Goal: Information Seeking & Learning: Check status

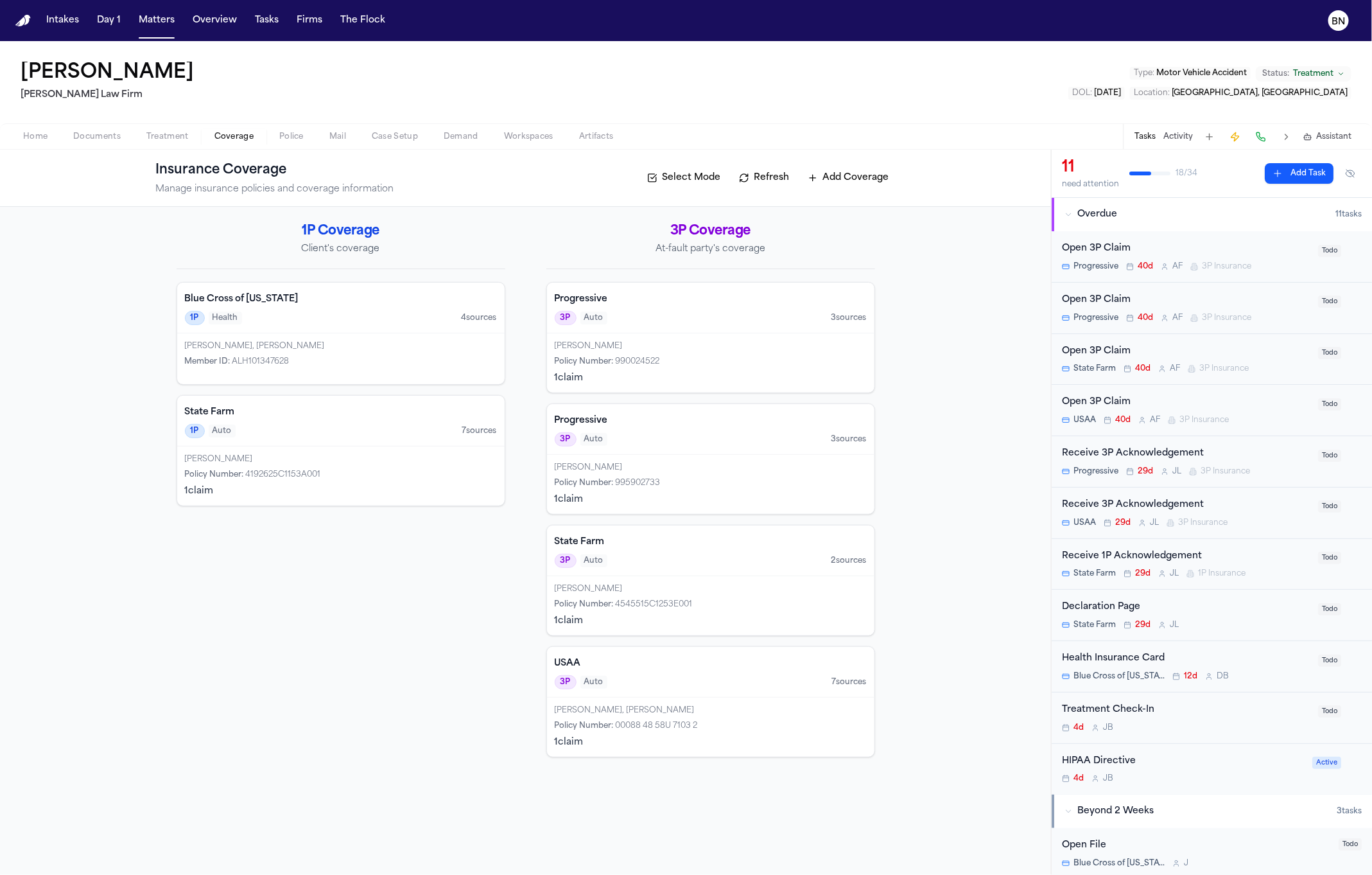
click at [154, 23] on button "Matters" at bounding box center [156, 21] width 46 height 23
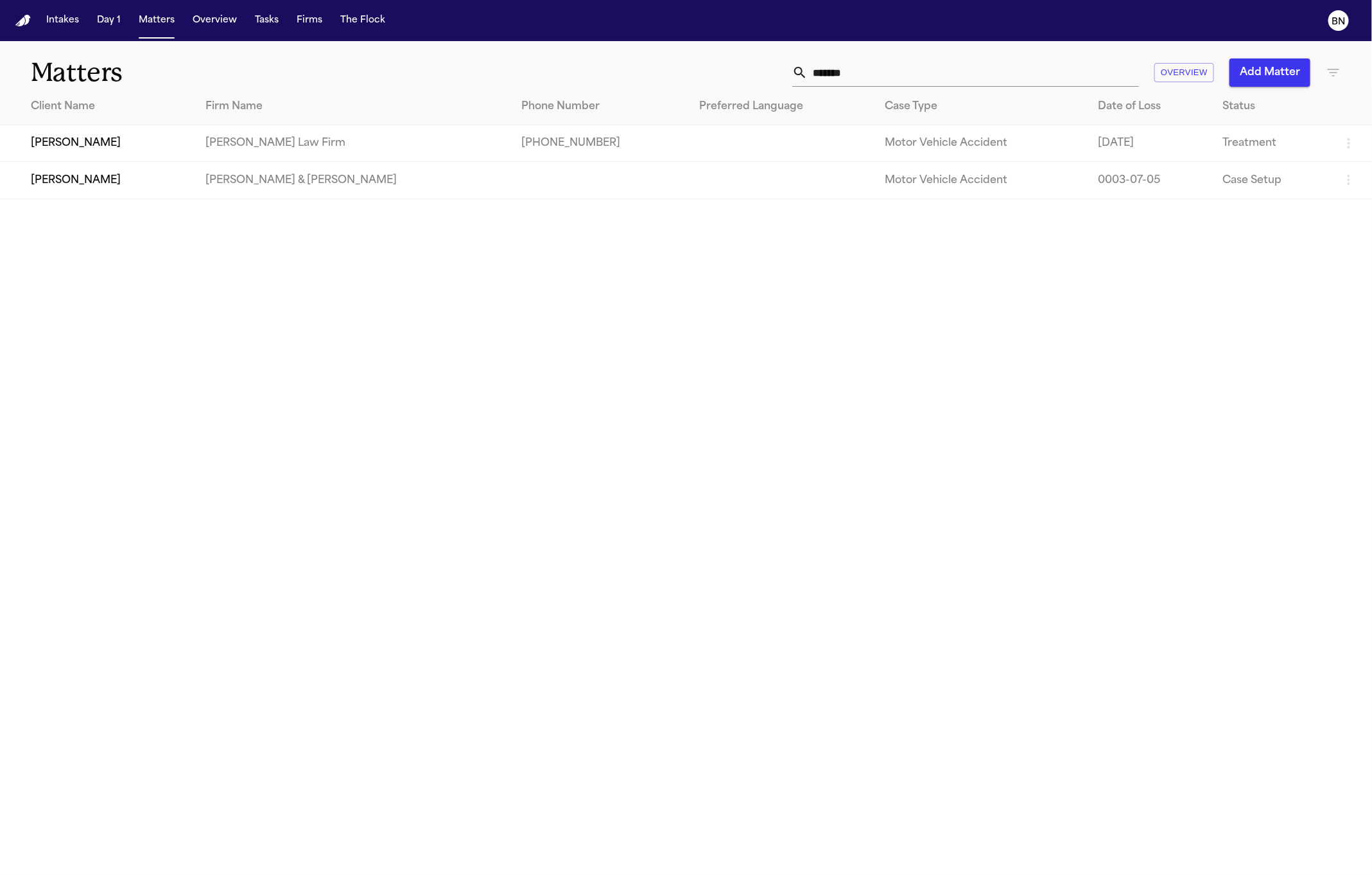
click at [898, 90] on th "Case Type" at bounding box center [981, 107] width 213 height 37
click at [893, 81] on input "*******" at bounding box center [973, 73] width 331 height 28
click at [895, 80] on input "*******" at bounding box center [973, 73] width 331 height 28
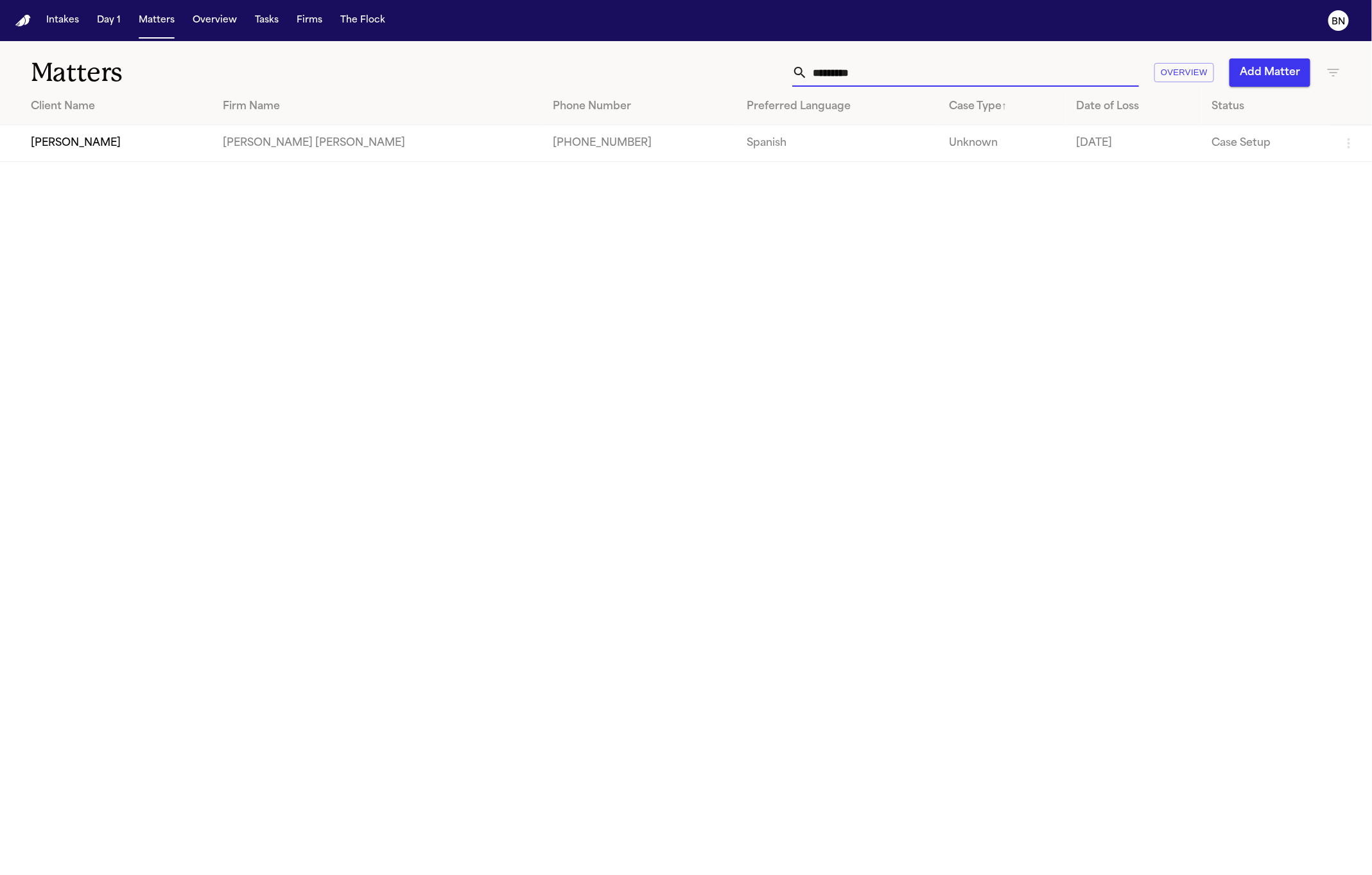
type input "*********"
click at [124, 153] on td "[PERSON_NAME]" at bounding box center [106, 144] width 212 height 37
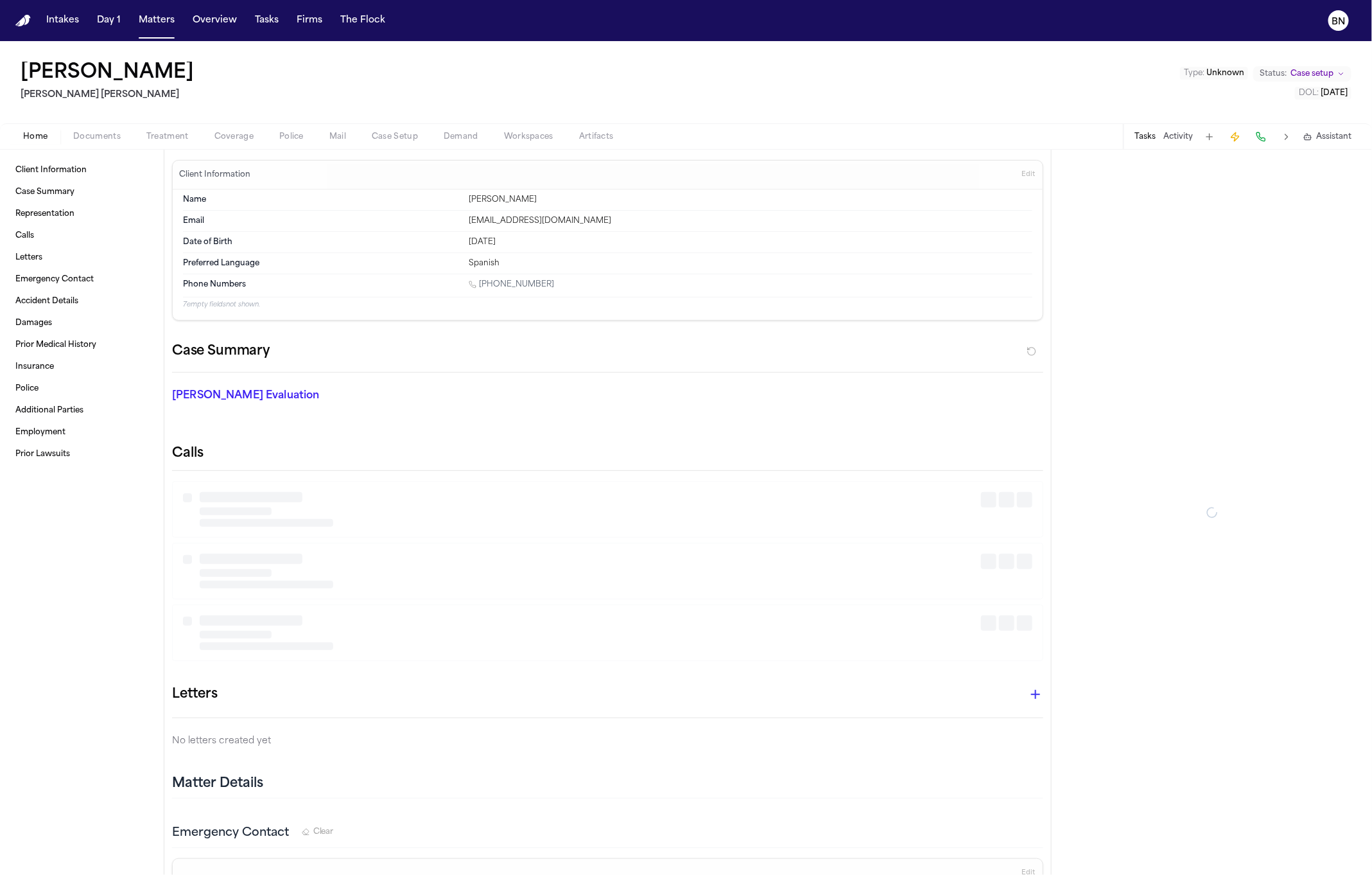
click at [233, 138] on span "Coverage" at bounding box center [234, 136] width 39 height 10
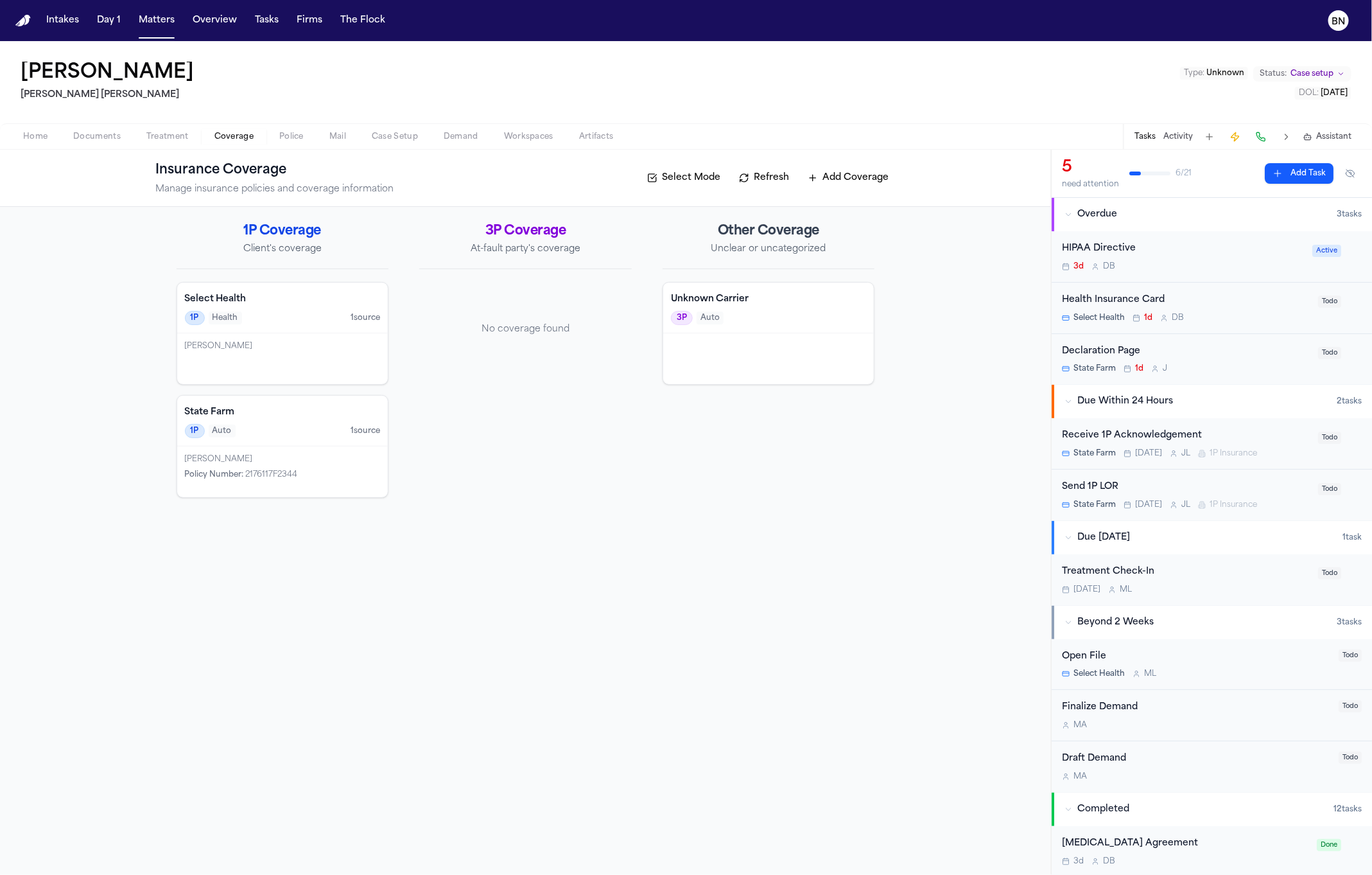
click at [760, 177] on button "Refresh" at bounding box center [764, 178] width 63 height 21
click at [745, 182] on button "Refresh" at bounding box center [764, 178] width 63 height 21
click at [43, 137] on span "Home" at bounding box center [36, 136] width 24 height 10
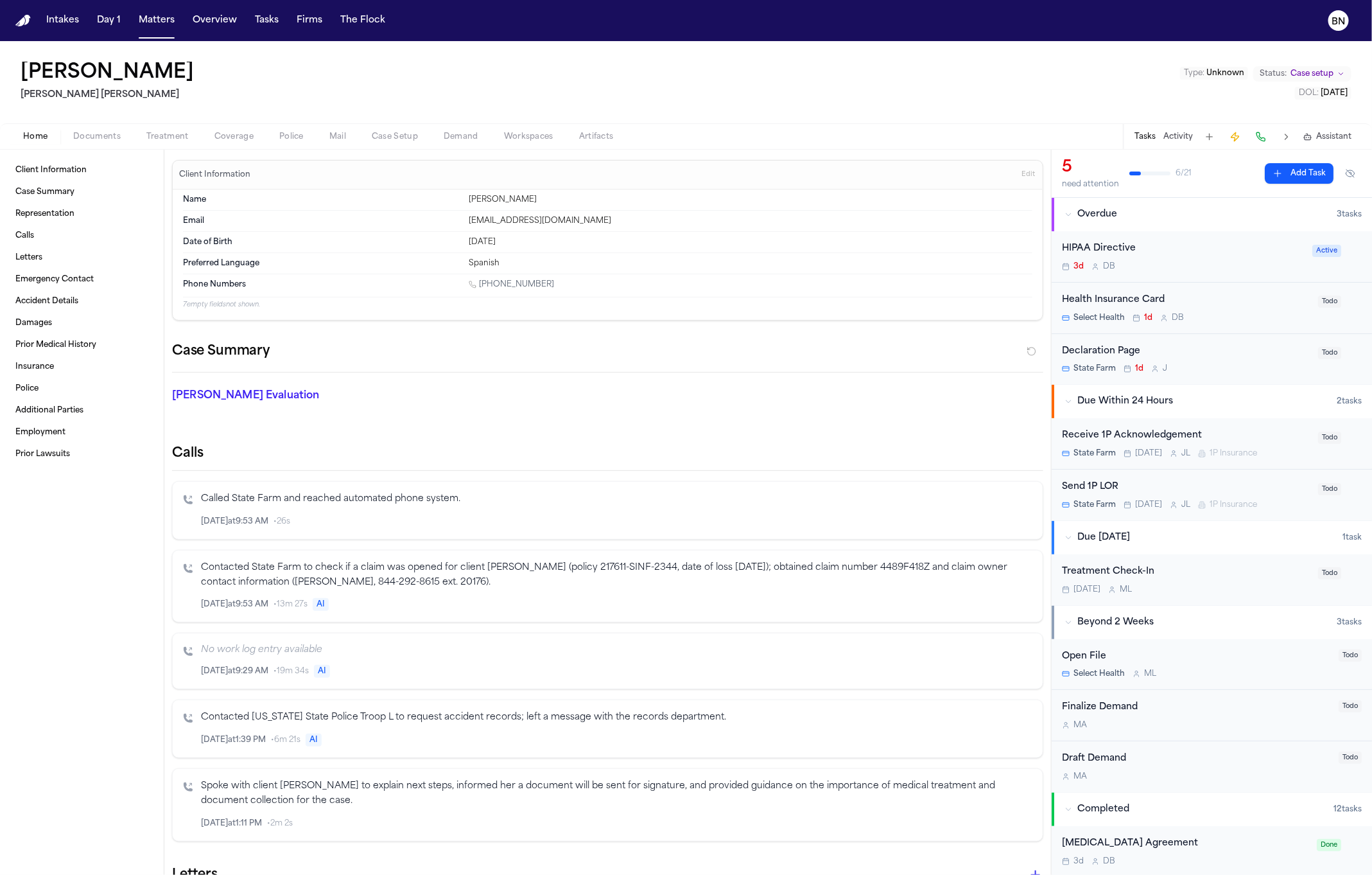
click at [416, 595] on div "Contacted State Farm to check if a claim was opened for client Stefano Cuba (po…" at bounding box center [617, 586] width 831 height 51
click at [669, 586] on p "Contacted State Farm to check if a claim was opened for client Stefano Cuba (po…" at bounding box center [617, 576] width 831 height 30
click at [242, 131] on span "Coverage" at bounding box center [234, 136] width 39 height 10
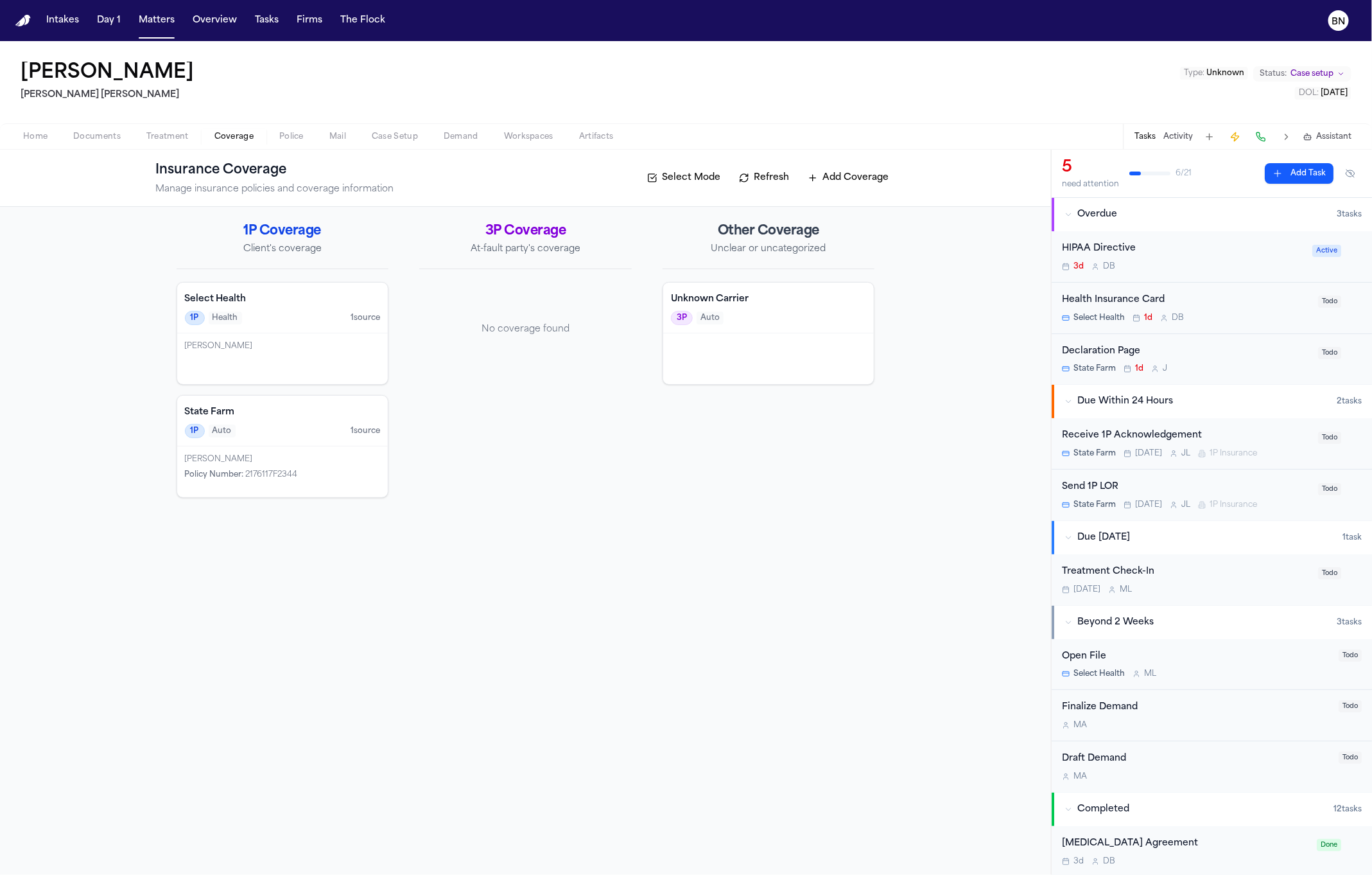
click at [315, 455] on div "Stefano Cuba Policy Number : 2176117F2344" at bounding box center [282, 471] width 211 height 50
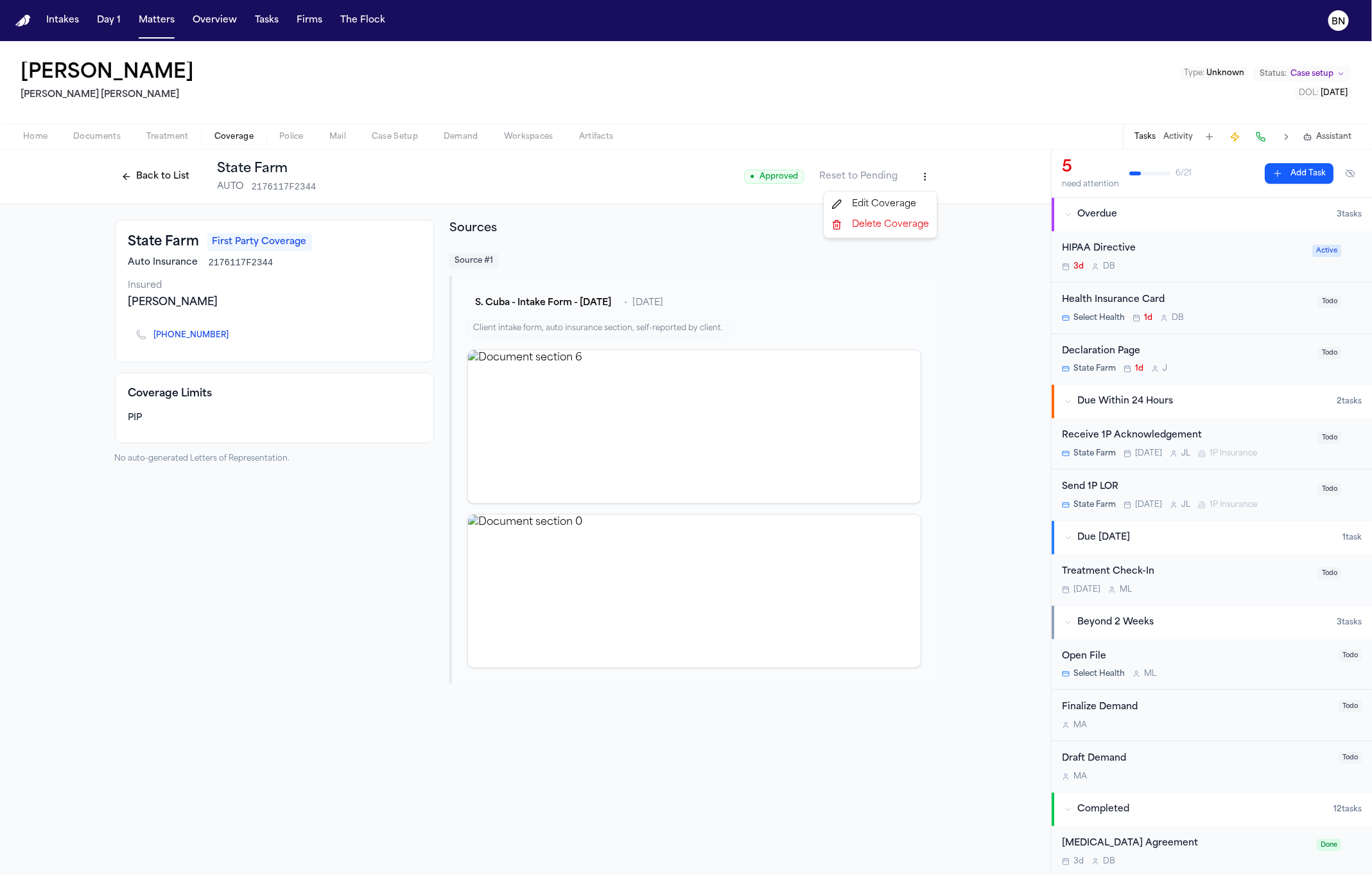
click at [919, 181] on html "Intakes Day 1 Matters Overview Tasks Firms The Flock BN Stefano Cuba Steele Ada…" at bounding box center [686, 437] width 1372 height 875
click at [153, 181] on html "Intakes Day 1 Matters Overview Tasks Firms The Flock BN Stefano Cuba Steele Ada…" at bounding box center [686, 437] width 1372 height 875
click at [151, 177] on button "Back to List" at bounding box center [156, 176] width 82 height 21
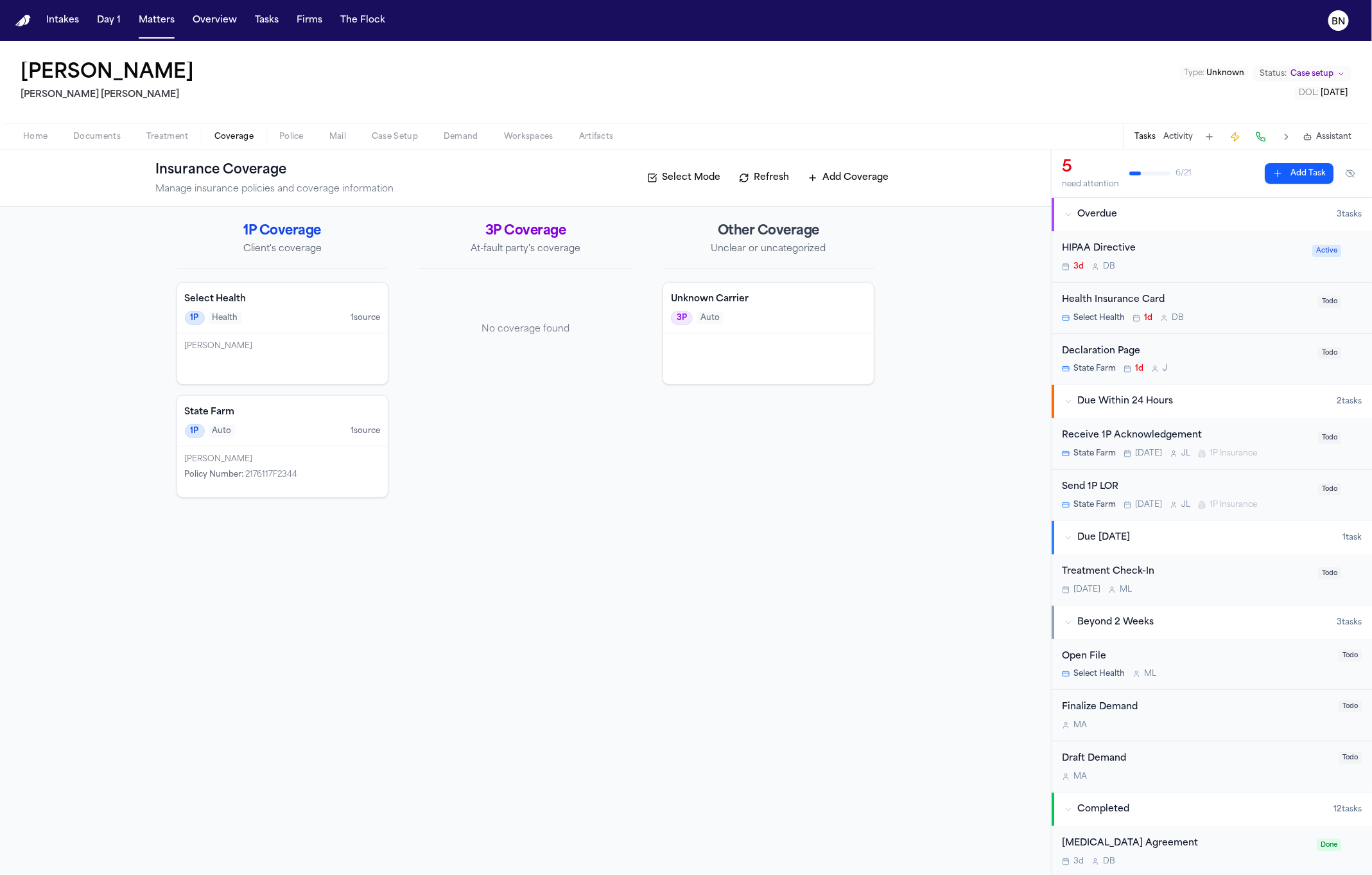
click at [751, 170] on button "Refresh" at bounding box center [764, 178] width 63 height 21
click at [750, 171] on button "Refresh" at bounding box center [764, 178] width 63 height 21
click at [711, 304] on h4 "Unknown Carrier" at bounding box center [769, 299] width 196 height 13
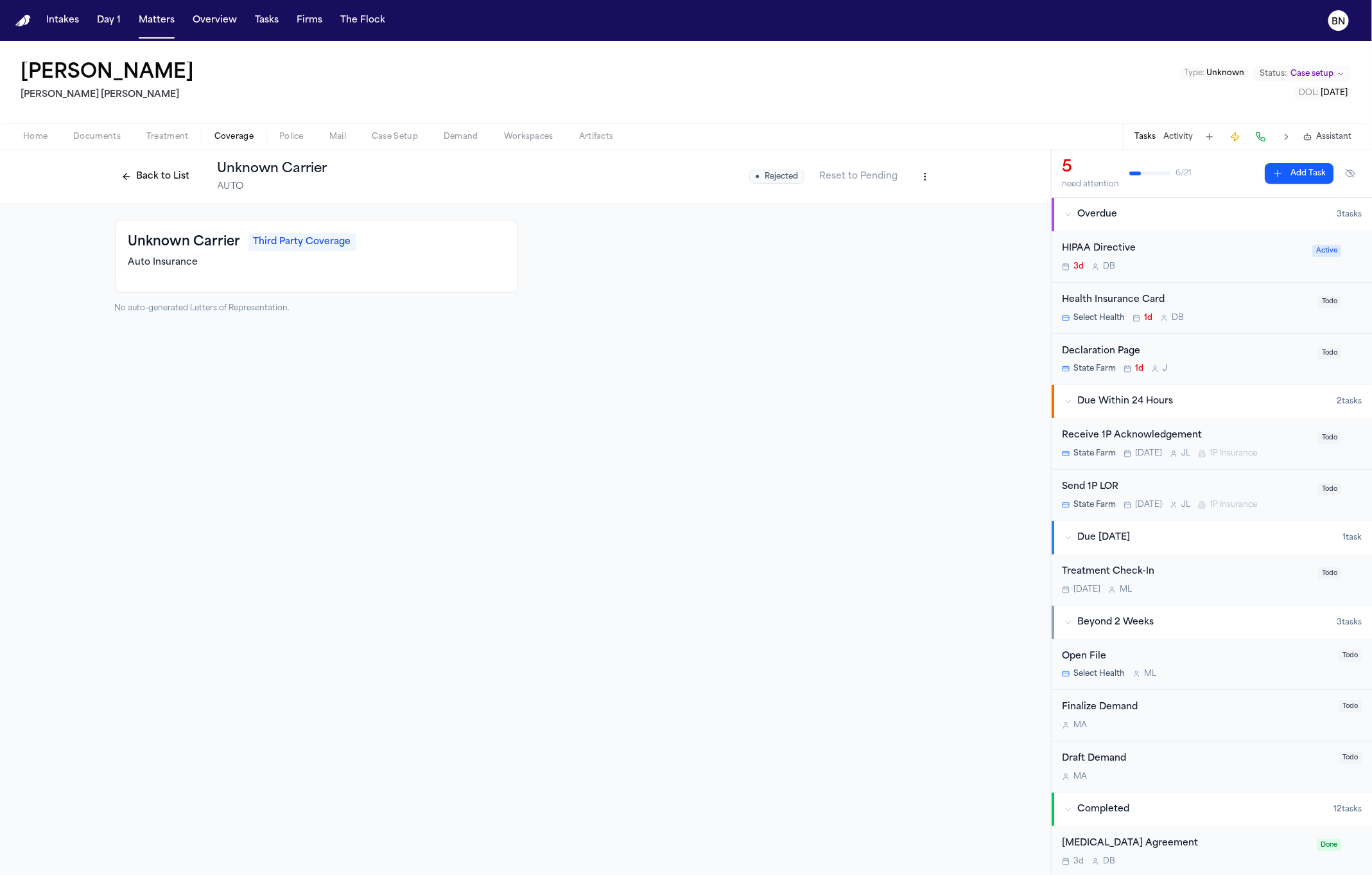
click at [152, 172] on button "Back to List" at bounding box center [156, 176] width 82 height 21
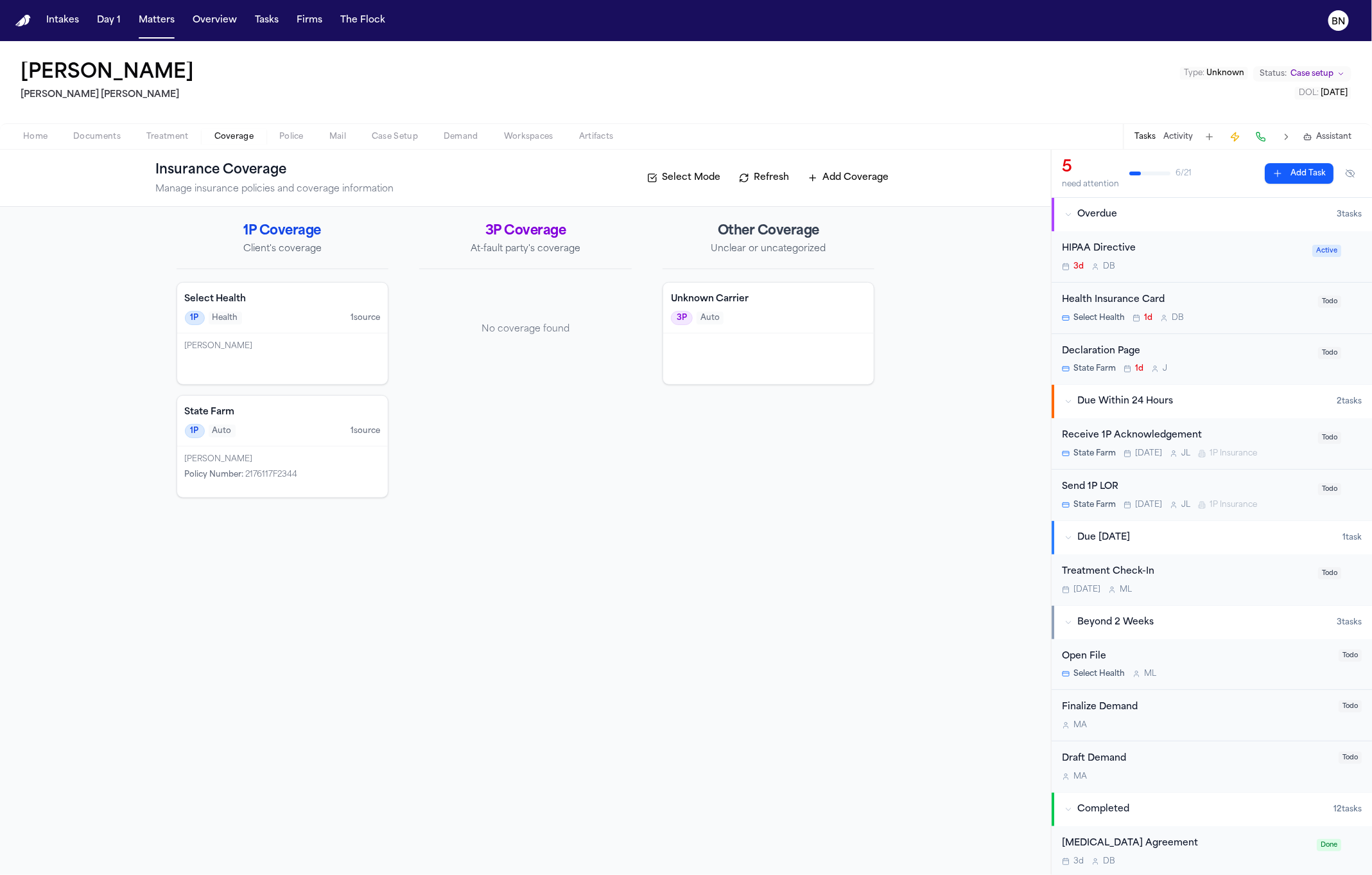
click at [750, 177] on button "Refresh" at bounding box center [764, 178] width 63 height 21
click at [48, 139] on button "Home" at bounding box center [35, 137] width 50 height 16
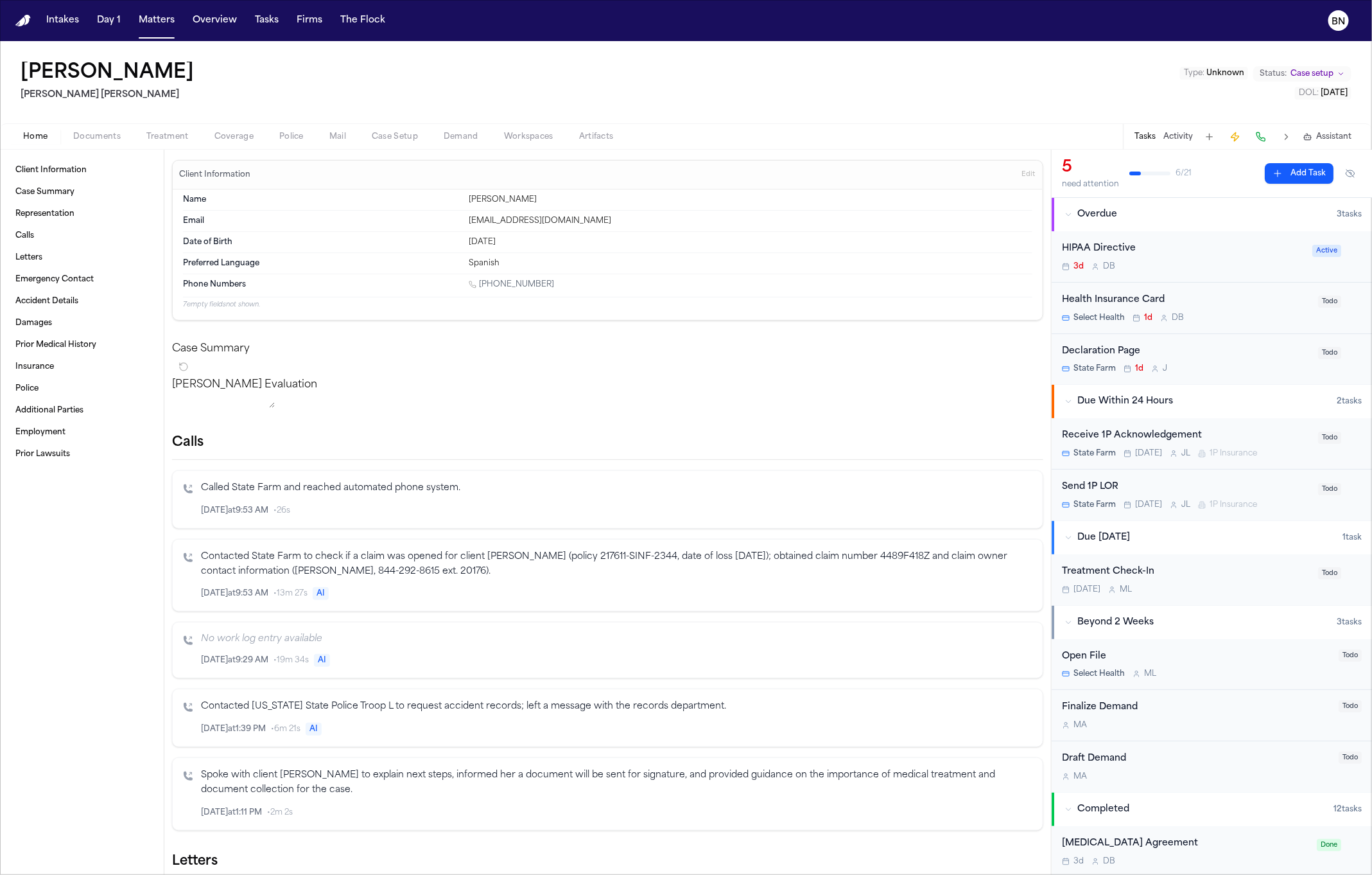
scroll to position [25, 0]
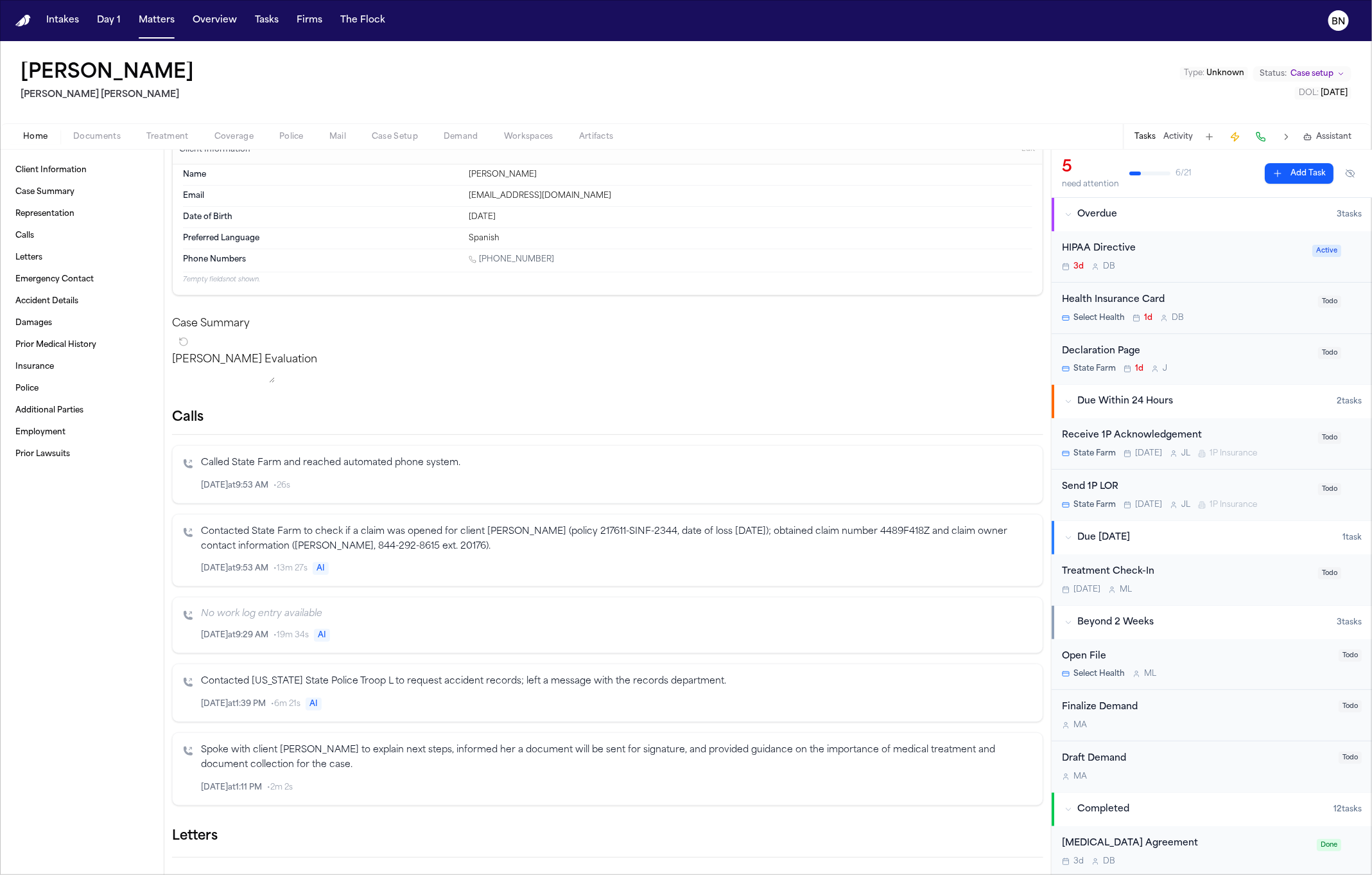
click at [242, 136] on span "Coverage" at bounding box center [234, 136] width 39 height 10
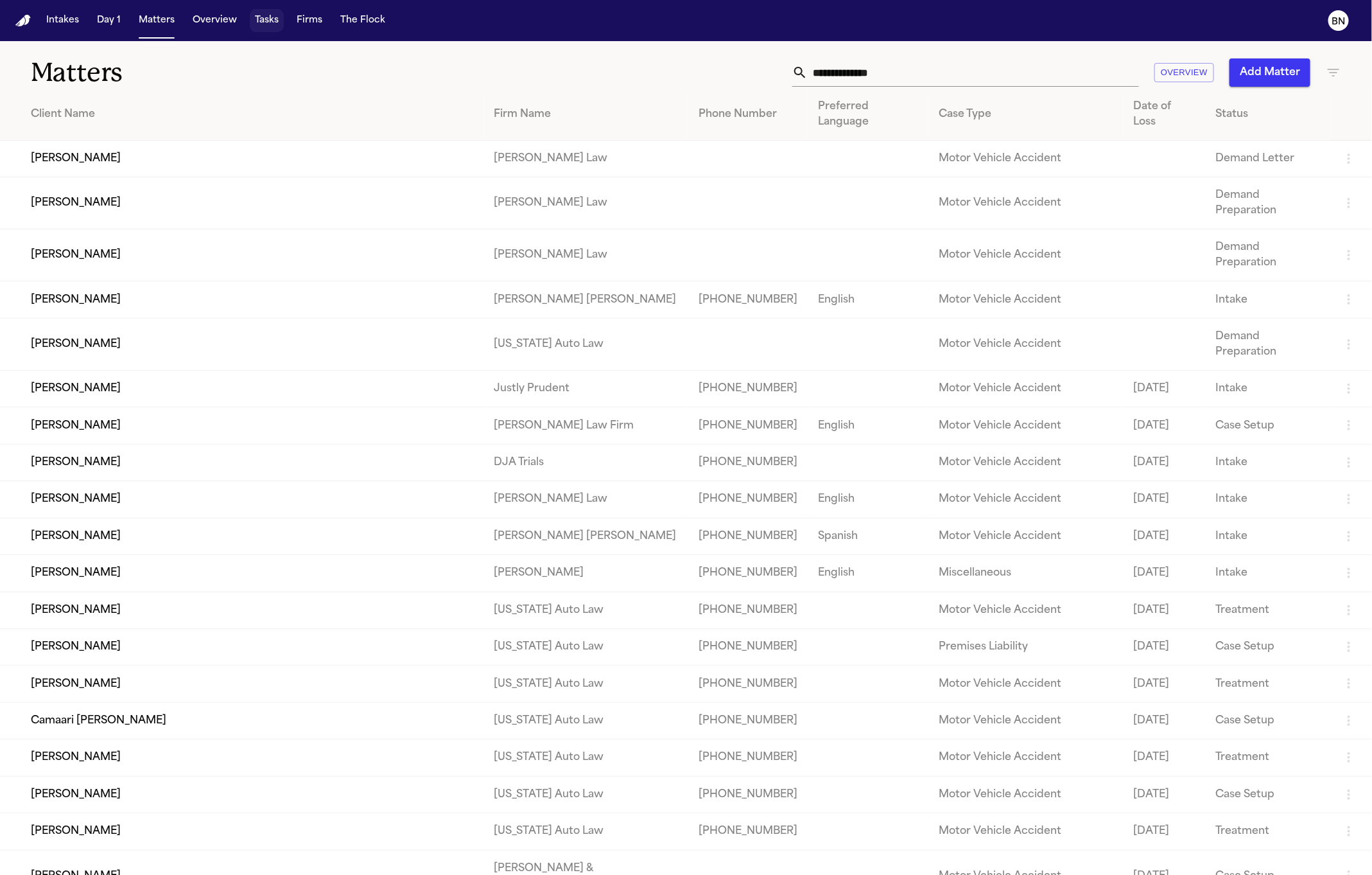
click at [264, 20] on button "Tasks" at bounding box center [267, 21] width 34 height 23
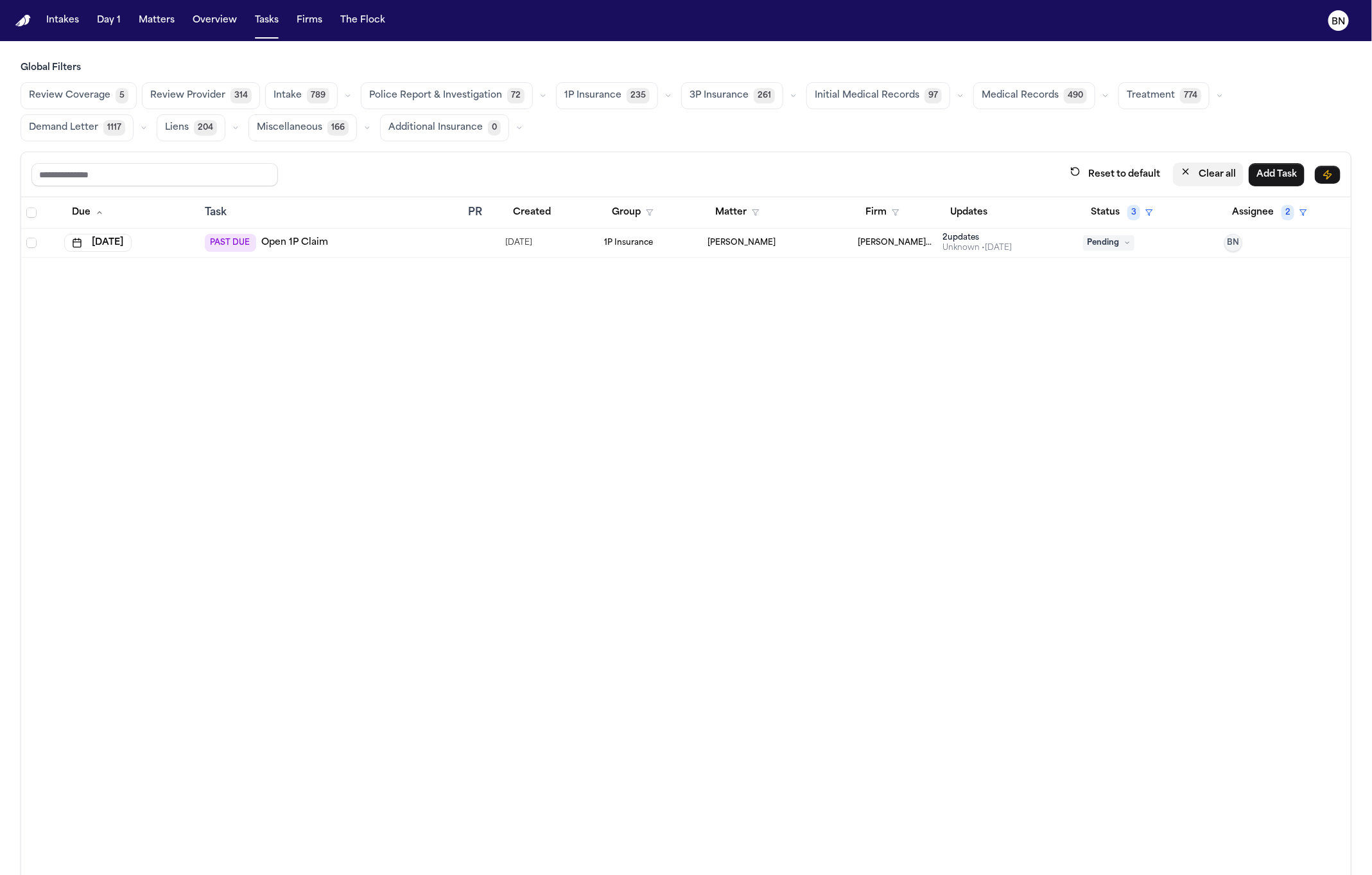
click at [1201, 172] on button "Clear all" at bounding box center [1208, 174] width 70 height 23
click at [1092, 218] on button "Status" at bounding box center [1112, 213] width 57 height 23
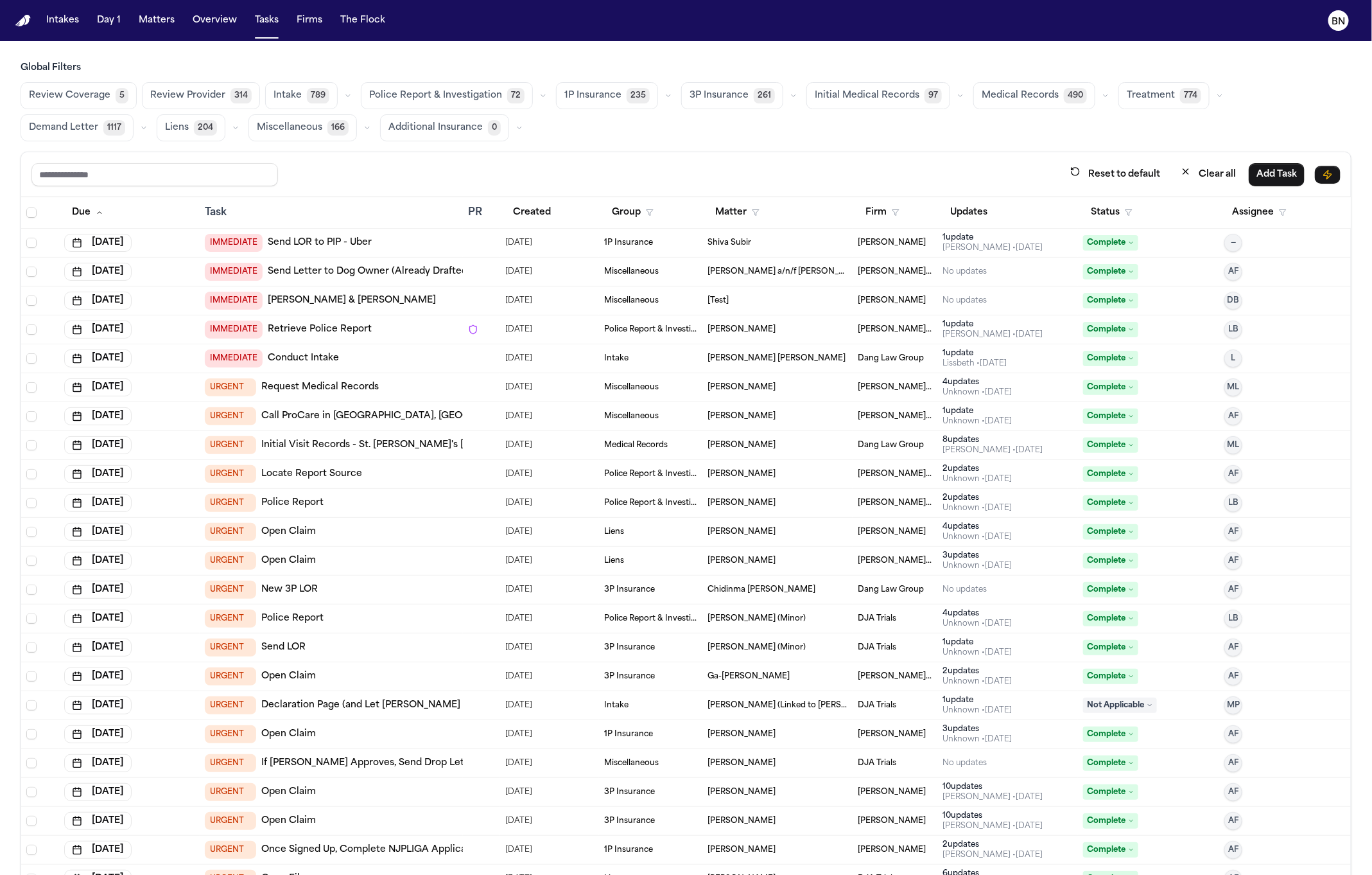
click at [1092, 300] on span "Complete" at bounding box center [1111, 301] width 55 height 16
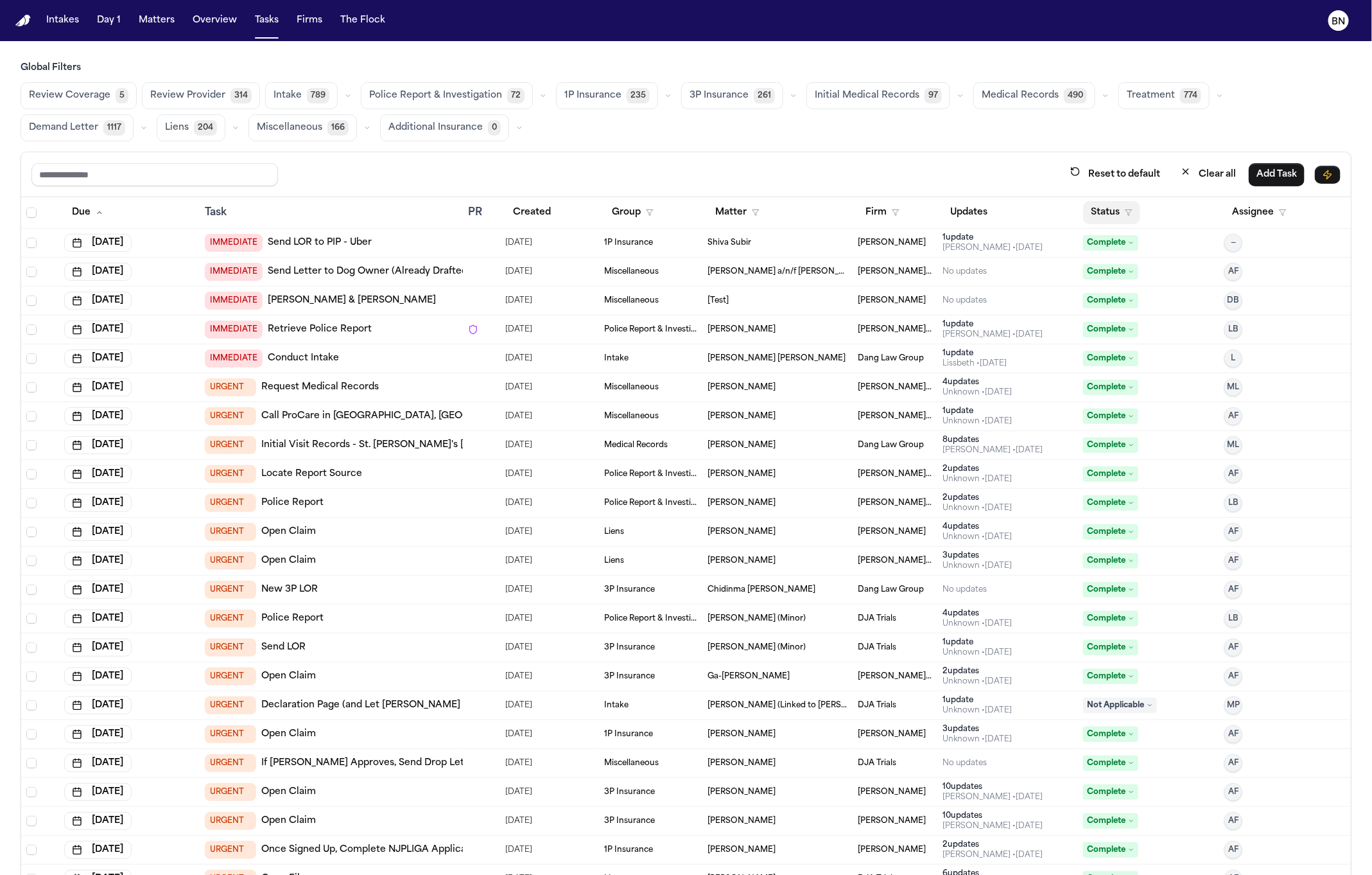
click at [1084, 218] on button "Status" at bounding box center [1112, 213] width 57 height 23
click at [1076, 291] on button "Active" at bounding box center [1087, 295] width 36 height 16
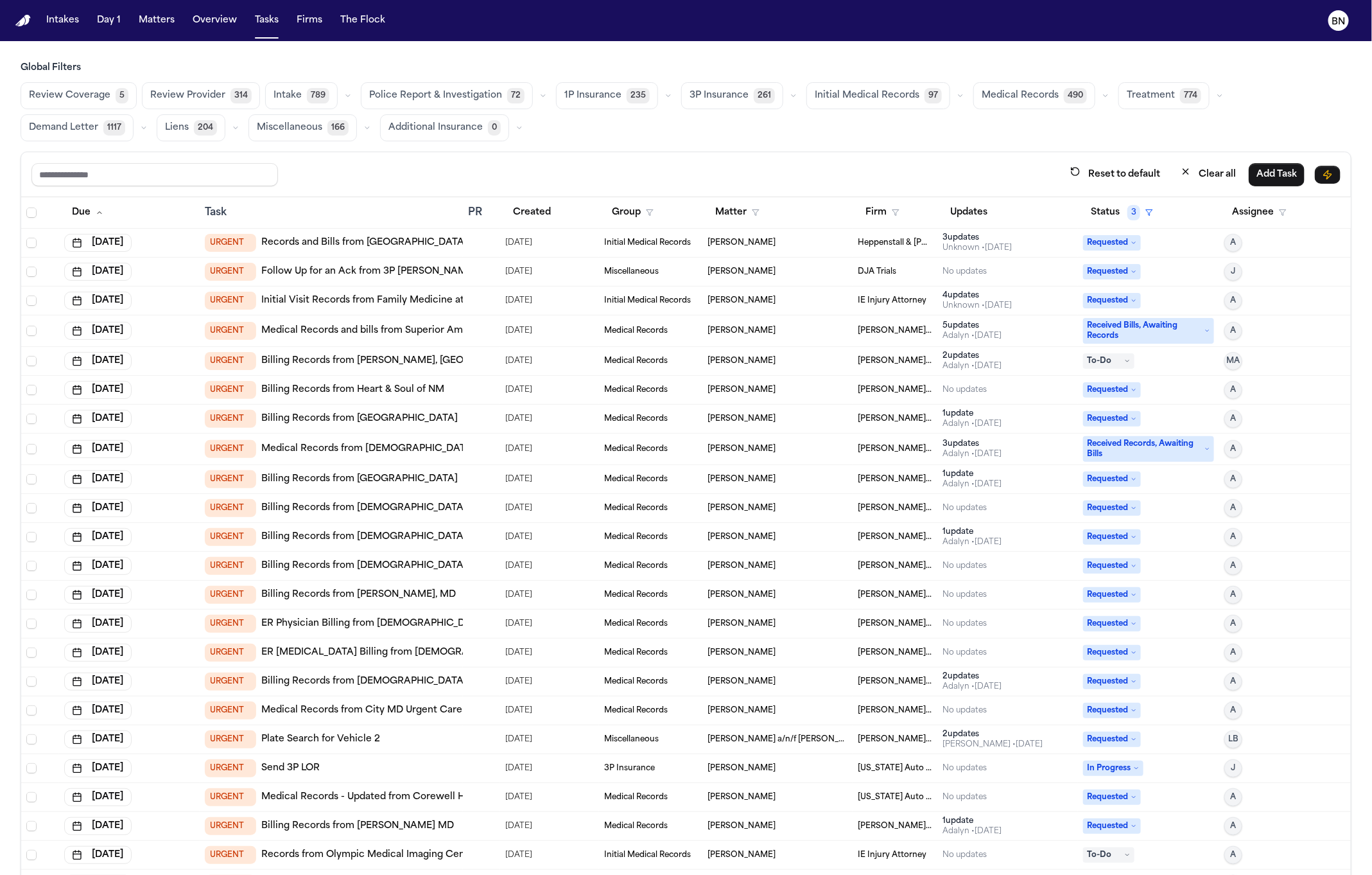
click at [450, 104] on button "Police Report & Investigation 72" at bounding box center [447, 96] width 172 height 27
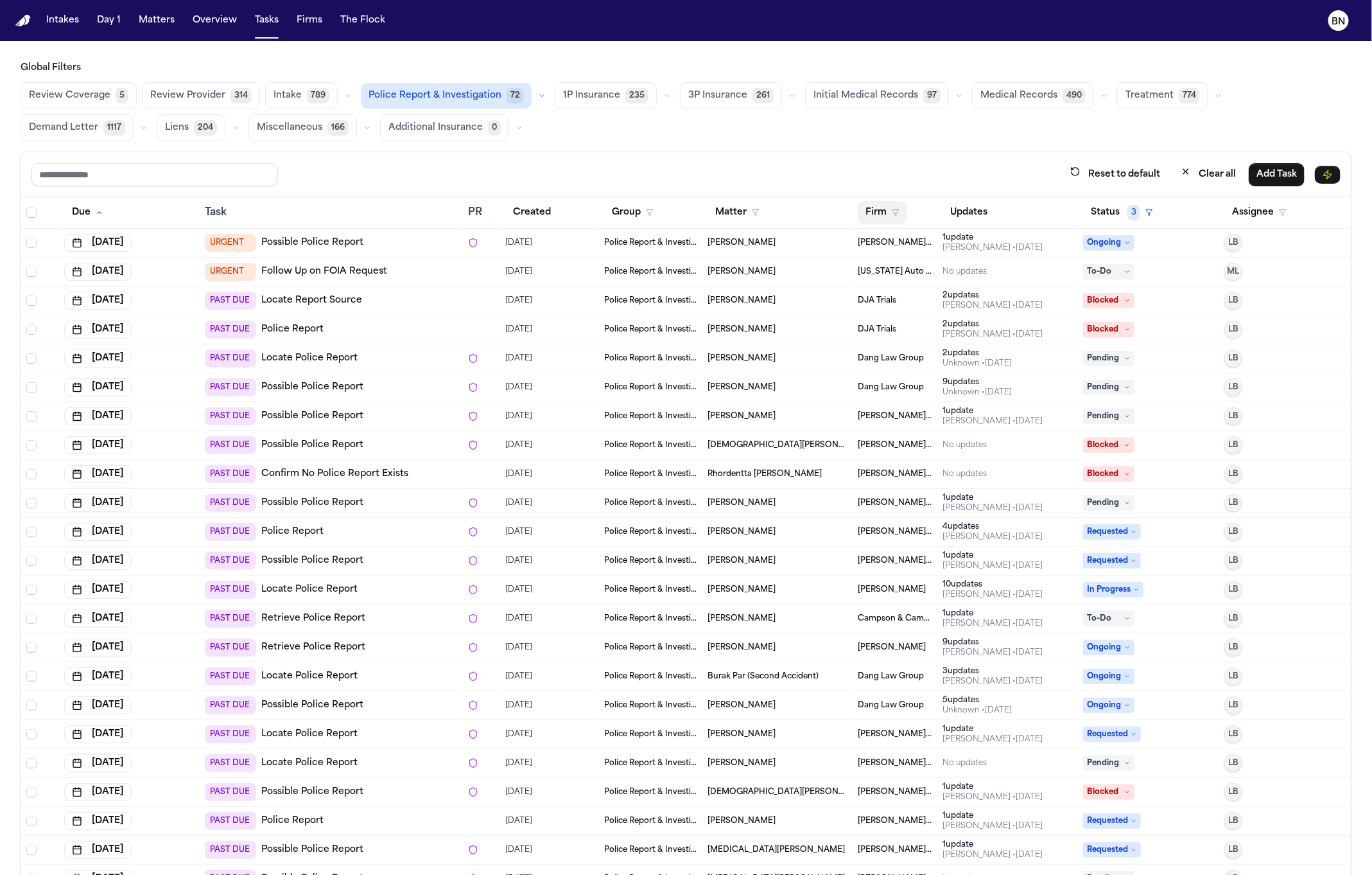
click at [878, 210] on button "Firm" at bounding box center [883, 213] width 50 height 23
click at [891, 252] on input "text" at bounding box center [935, 249] width 175 height 23
click at [879, 252] on input "***" at bounding box center [902, 249] width 108 height 23
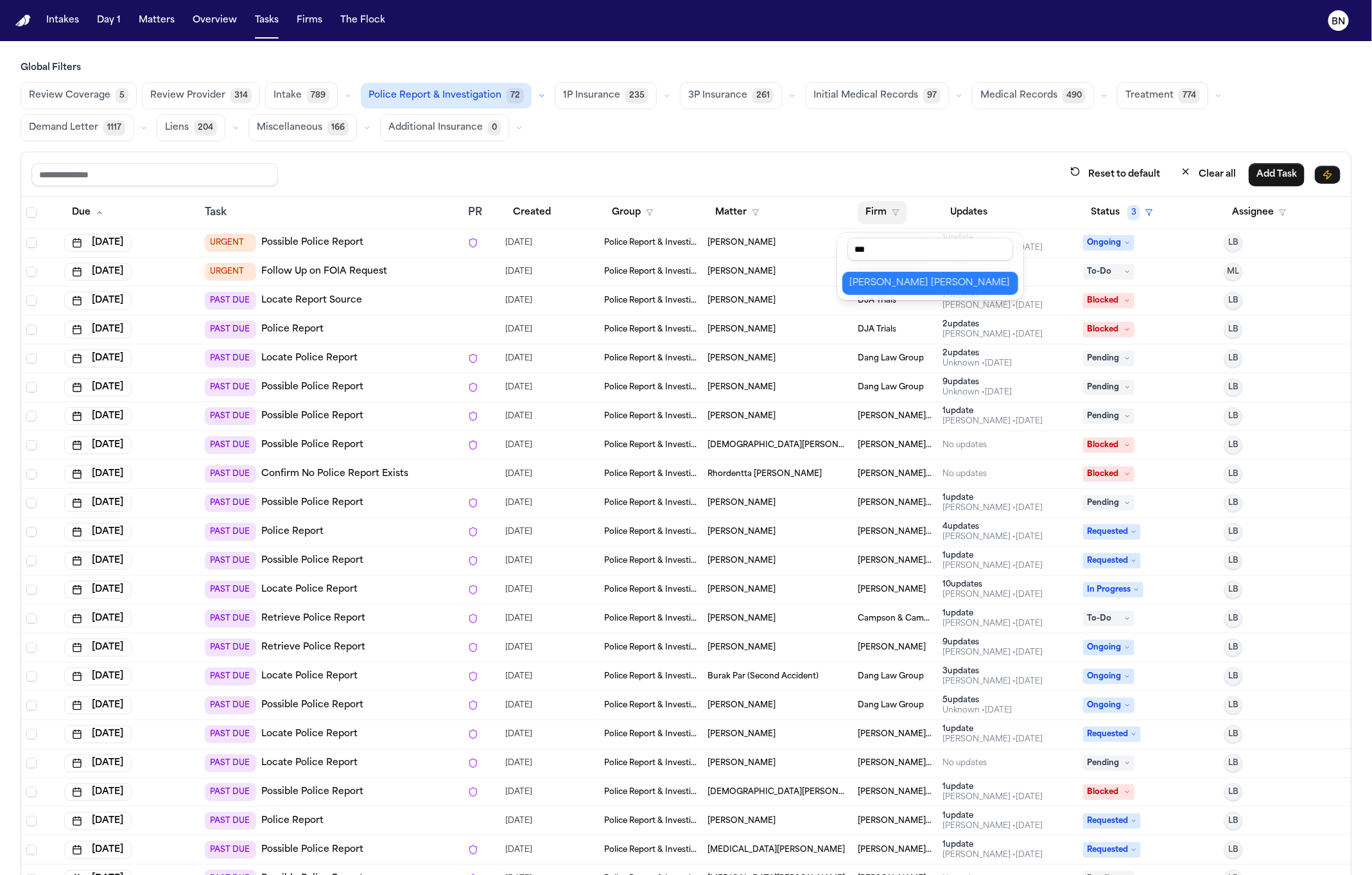
type input "***"
click at [873, 281] on div "[PERSON_NAME] [PERSON_NAME]" at bounding box center [931, 284] width 161 height 16
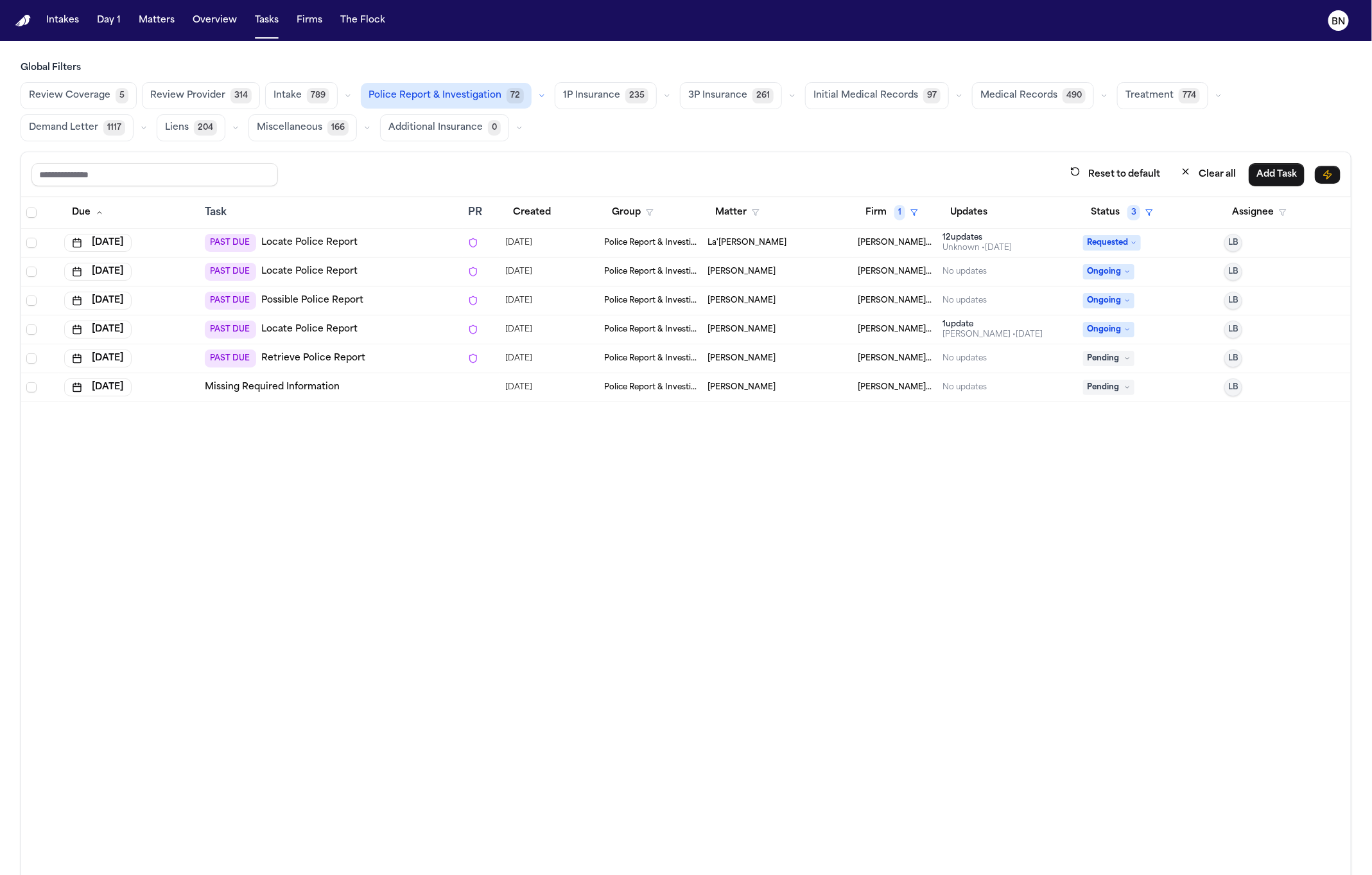
click at [97, 685] on div "Due Task PR Created Group Matter Firm 1 Updates Status 3 Assignee Jul 17, 2025 …" at bounding box center [686, 564] width 1330 height 734
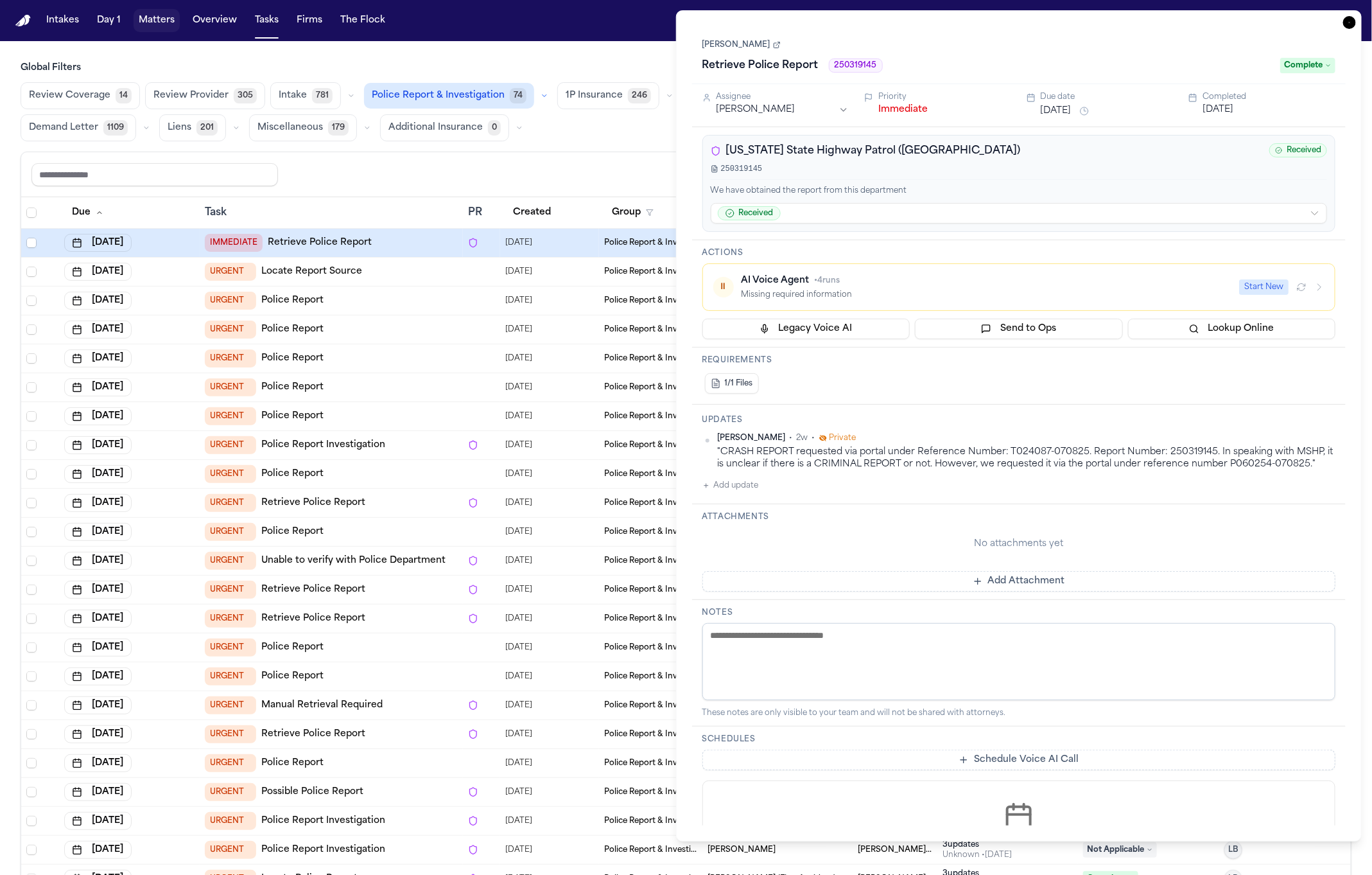
click at [161, 21] on button "Matters" at bounding box center [156, 21] width 46 height 23
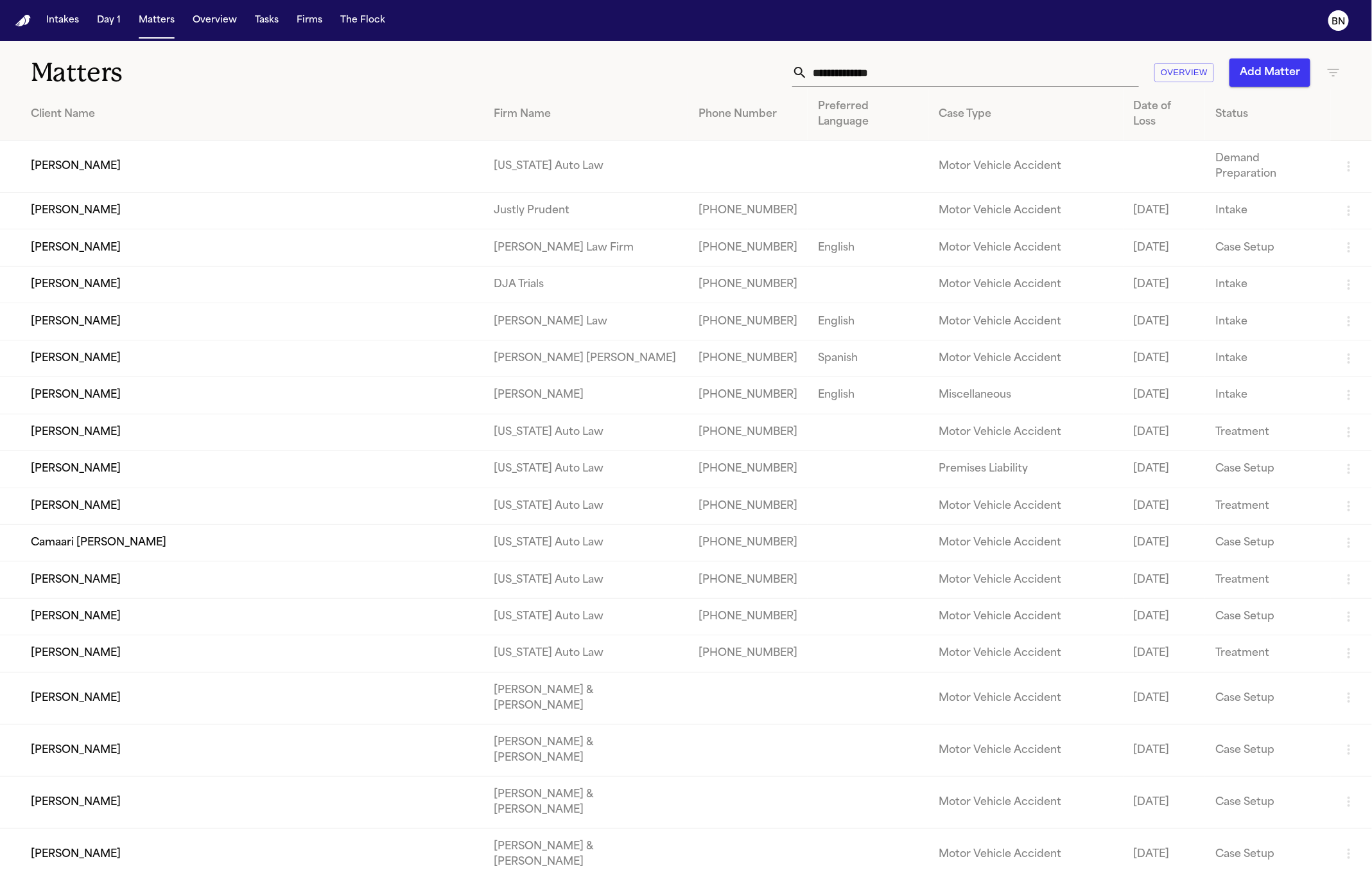
click at [865, 72] on input "text" at bounding box center [973, 73] width 331 height 28
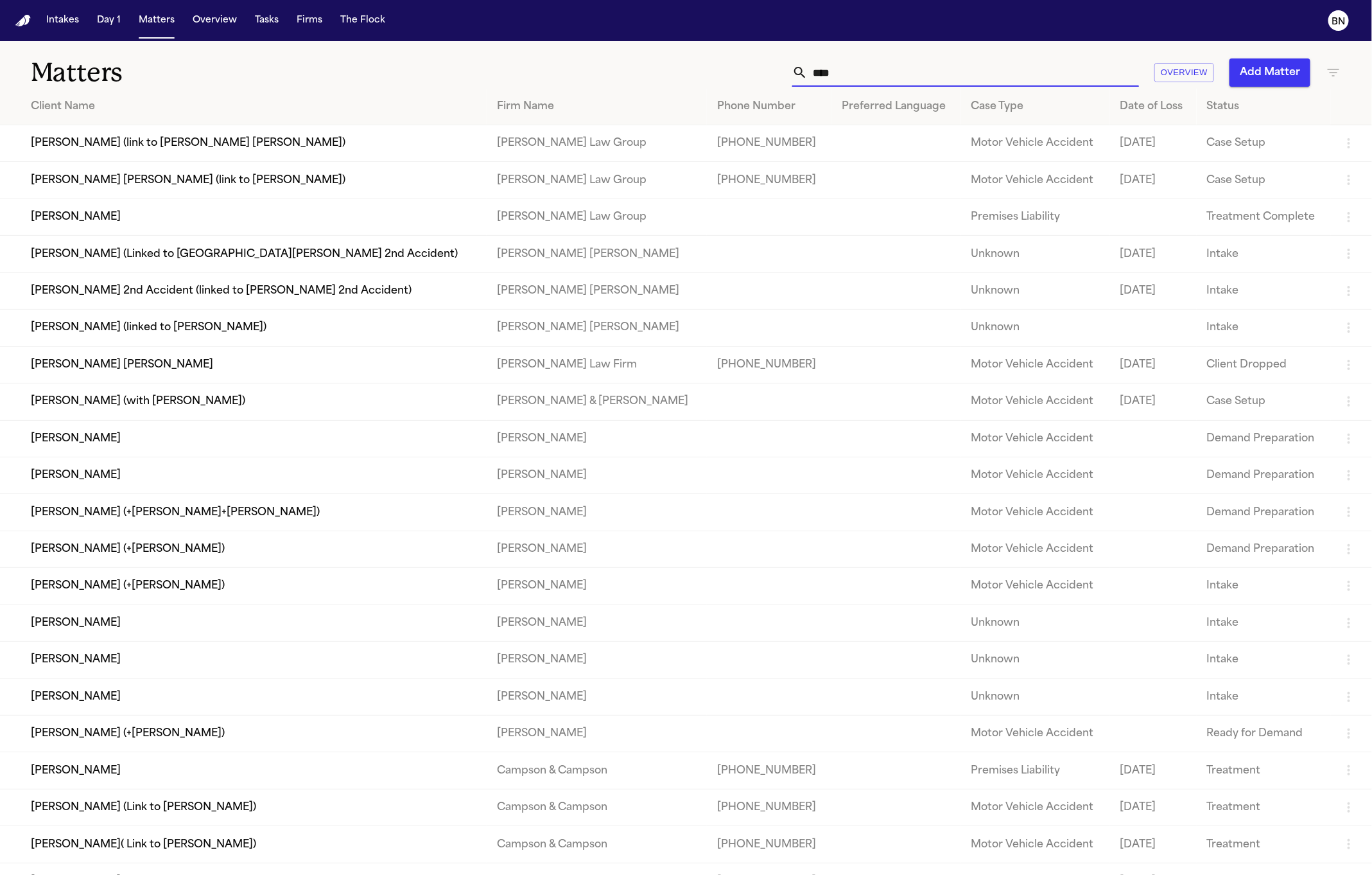
type input "****"
click at [390, 189] on td "[PERSON_NAME] [PERSON_NAME] (link to [PERSON_NAME])" at bounding box center [243, 181] width 487 height 37
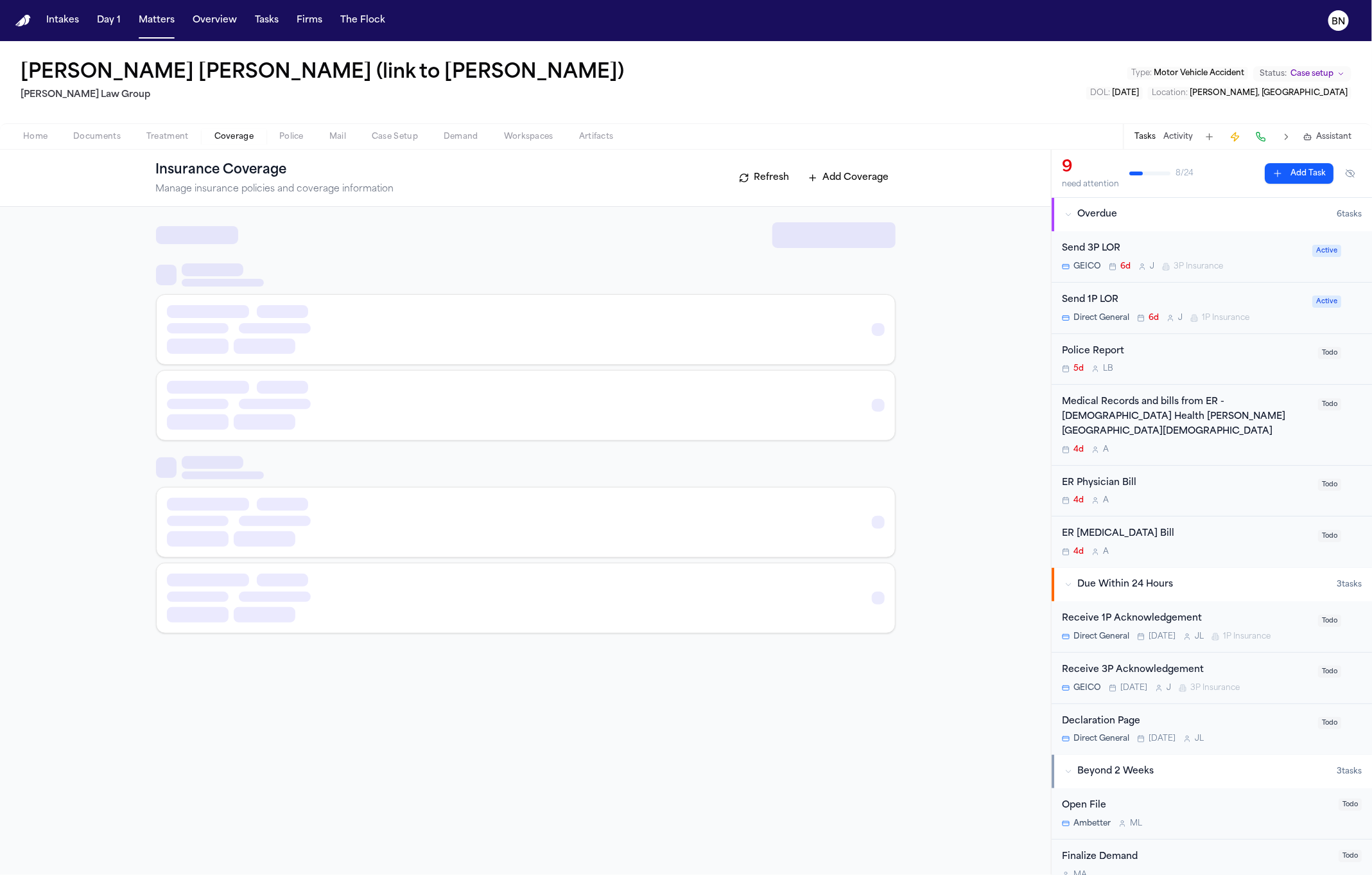
click at [242, 137] on span "Coverage" at bounding box center [234, 136] width 39 height 10
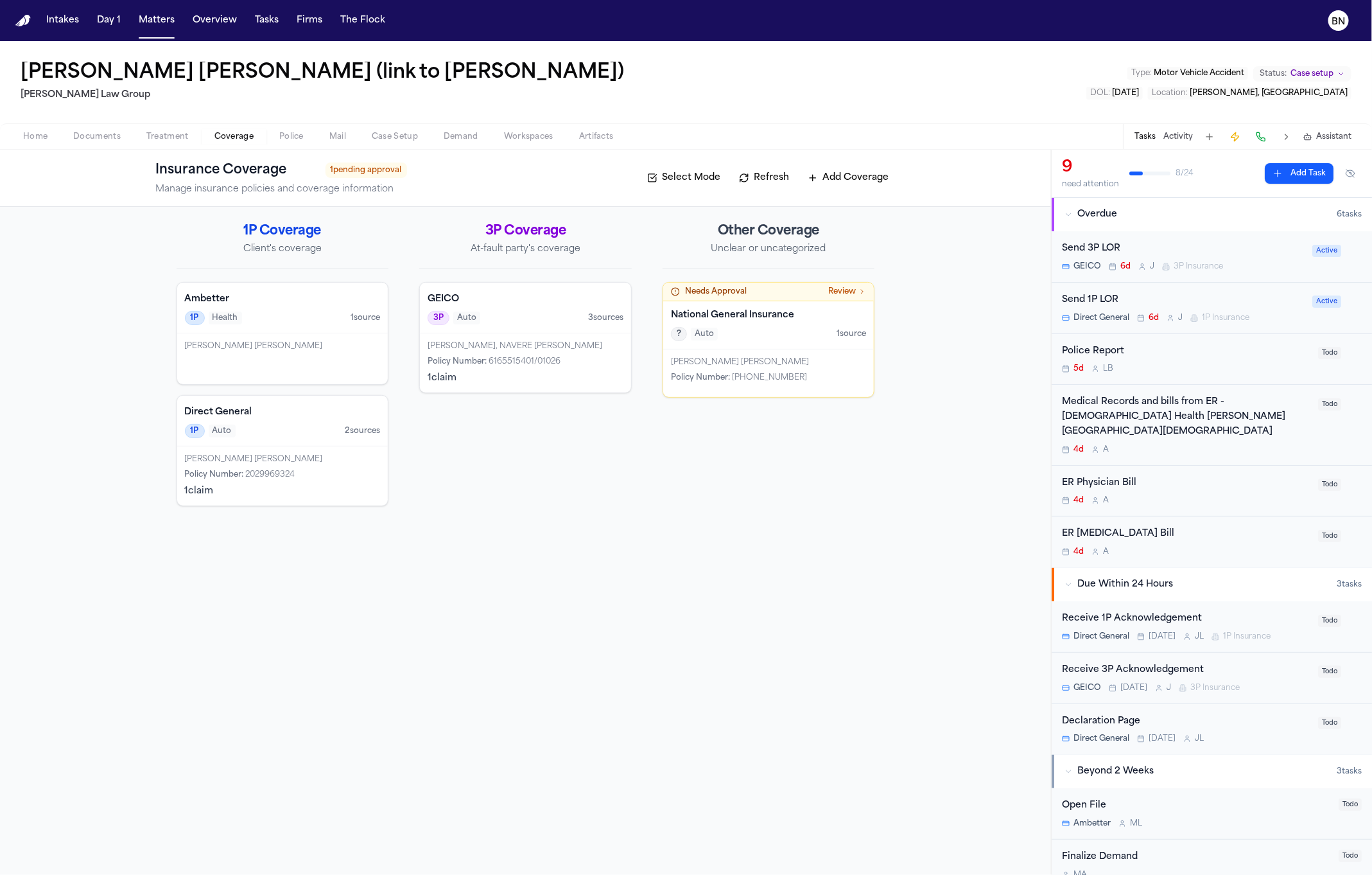
click at [297, 433] on div "1P Auto 2 source s" at bounding box center [283, 431] width 196 height 14
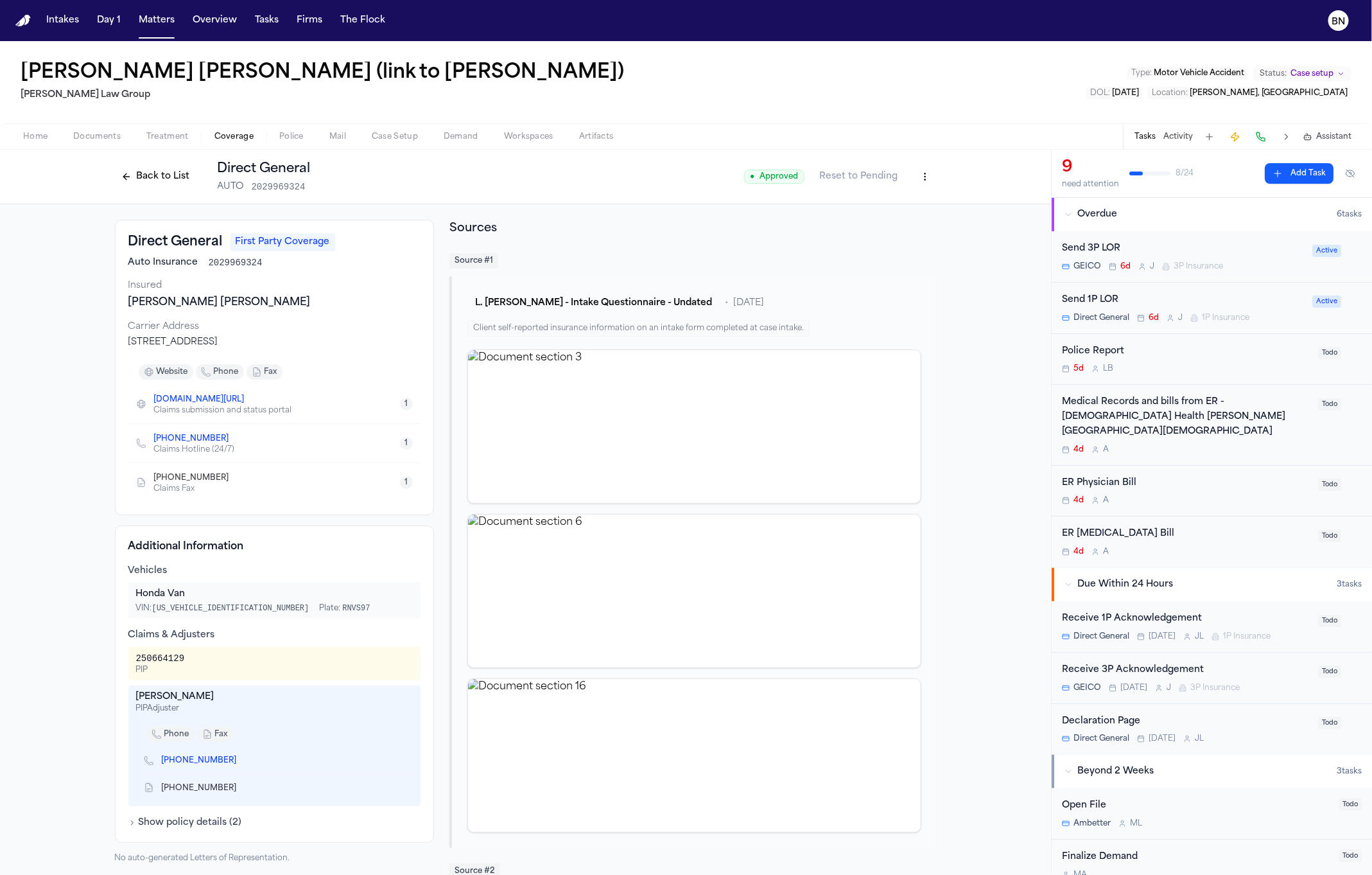
click at [132, 178] on button "Back to List" at bounding box center [156, 176] width 82 height 21
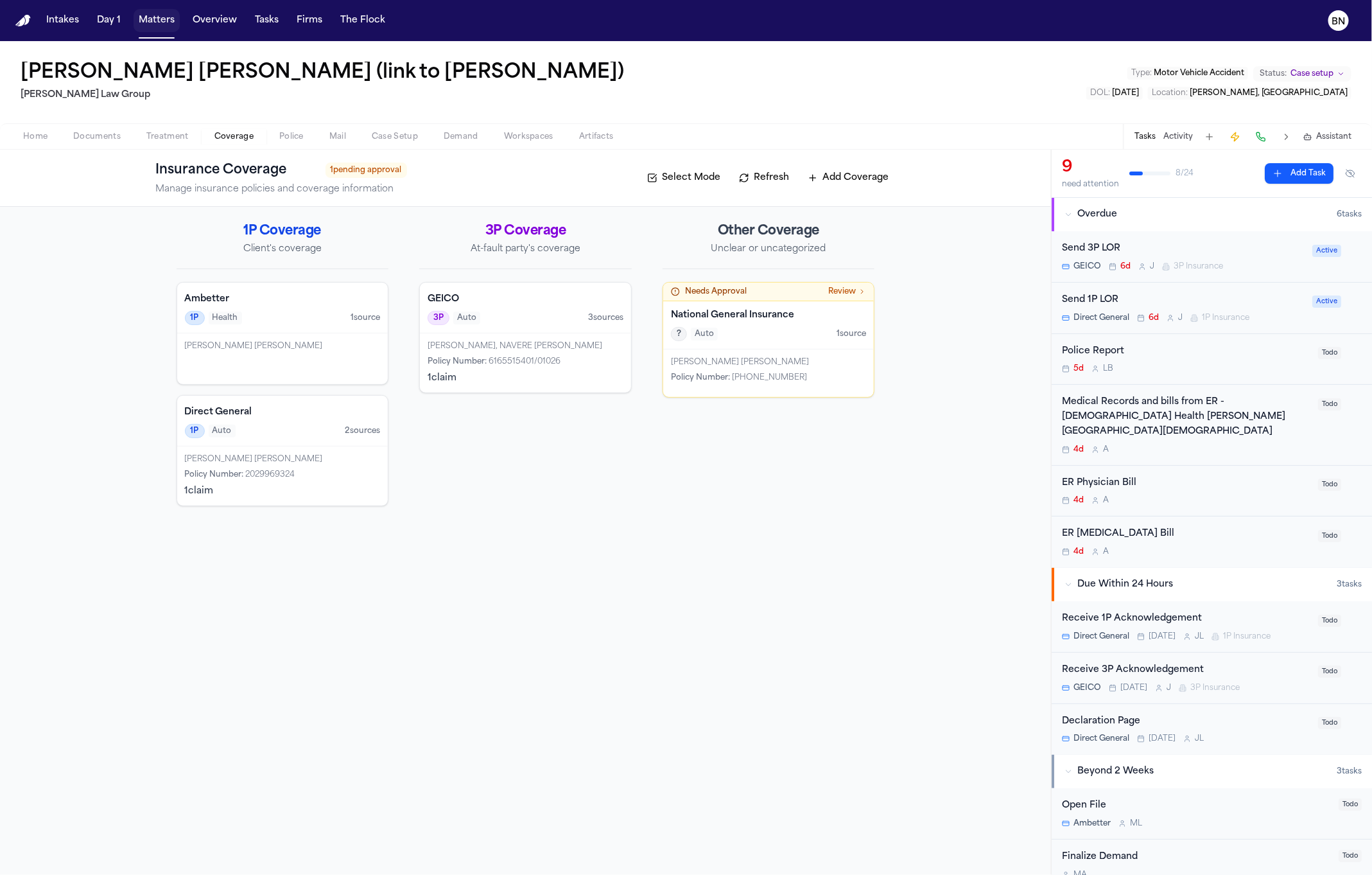
click at [162, 21] on button "Matters" at bounding box center [156, 21] width 46 height 23
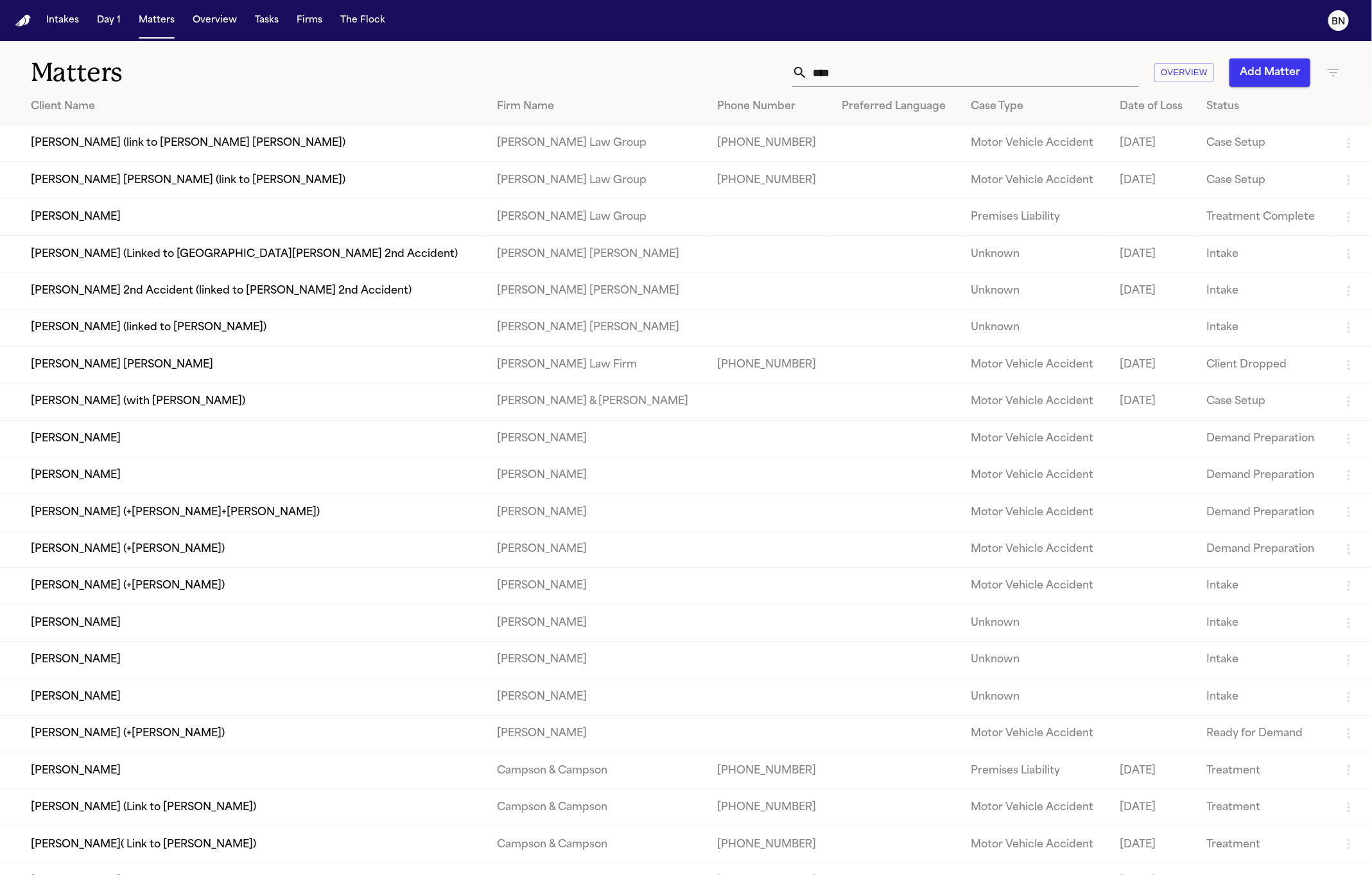
click at [853, 63] on input "****" at bounding box center [973, 73] width 331 height 28
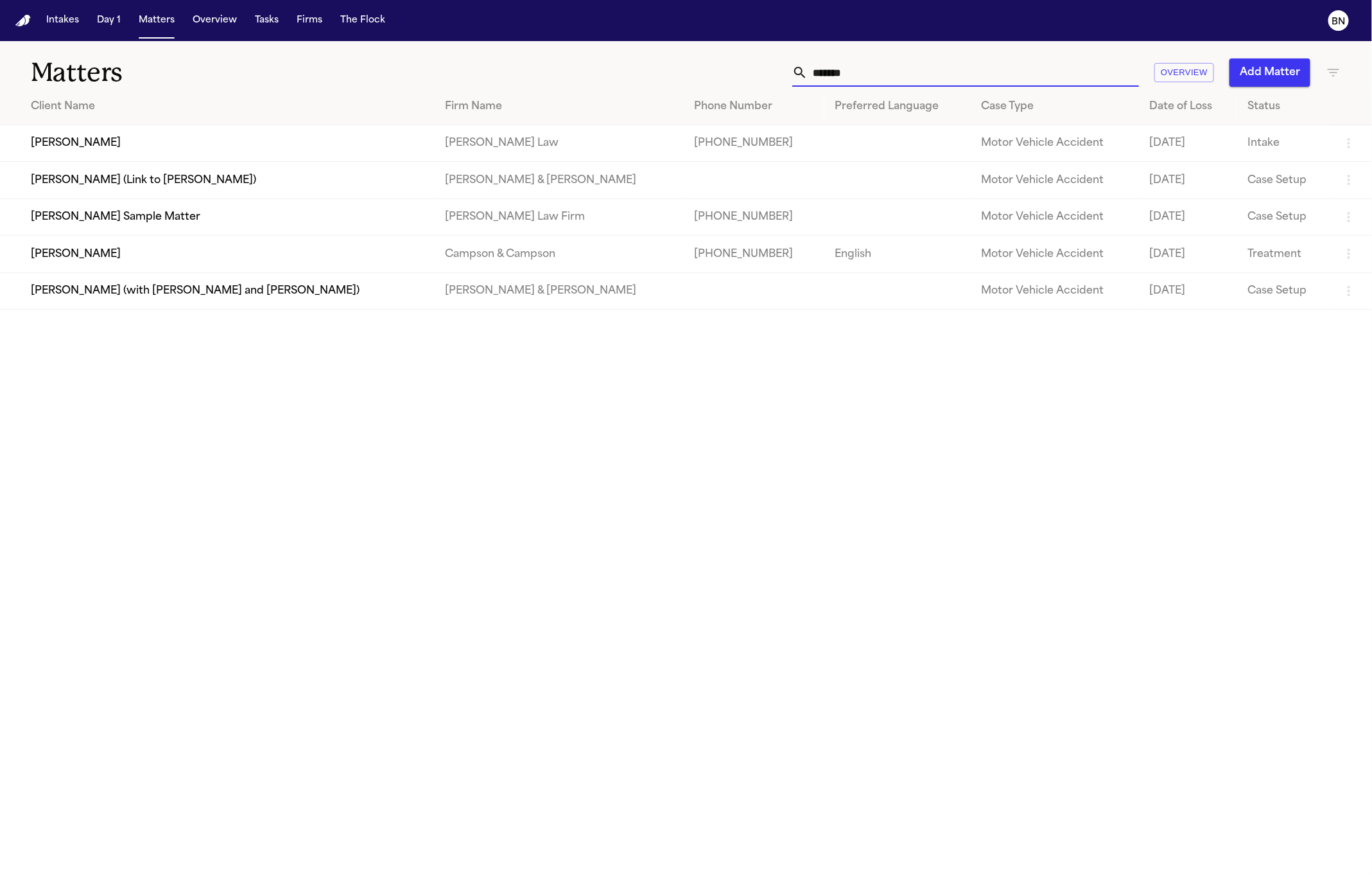
type input "*******"
click at [214, 210] on td "[PERSON_NAME] Sample Matter" at bounding box center [217, 217] width 435 height 37
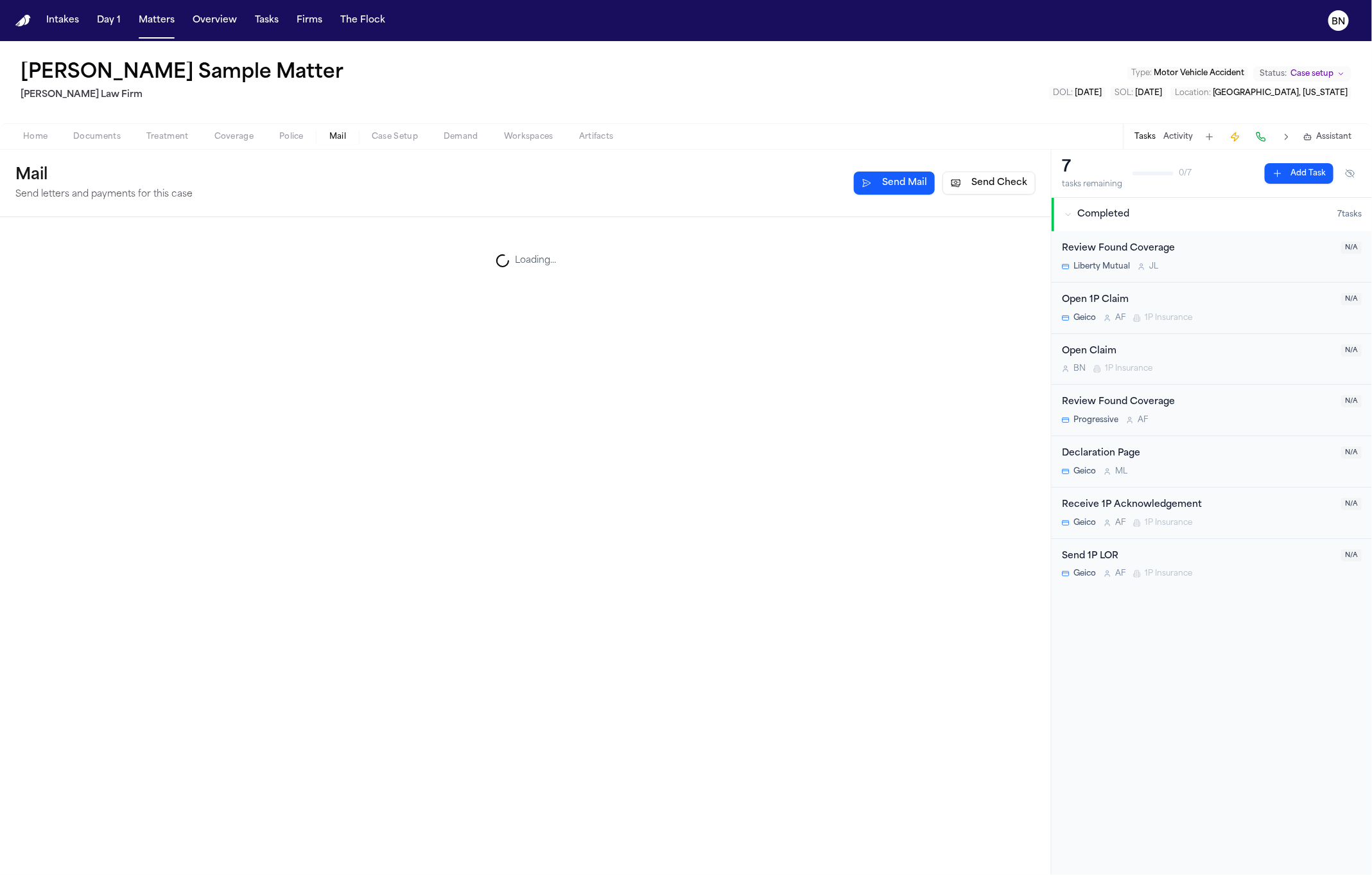
click at [336, 136] on span "Mail" at bounding box center [337, 136] width 16 height 10
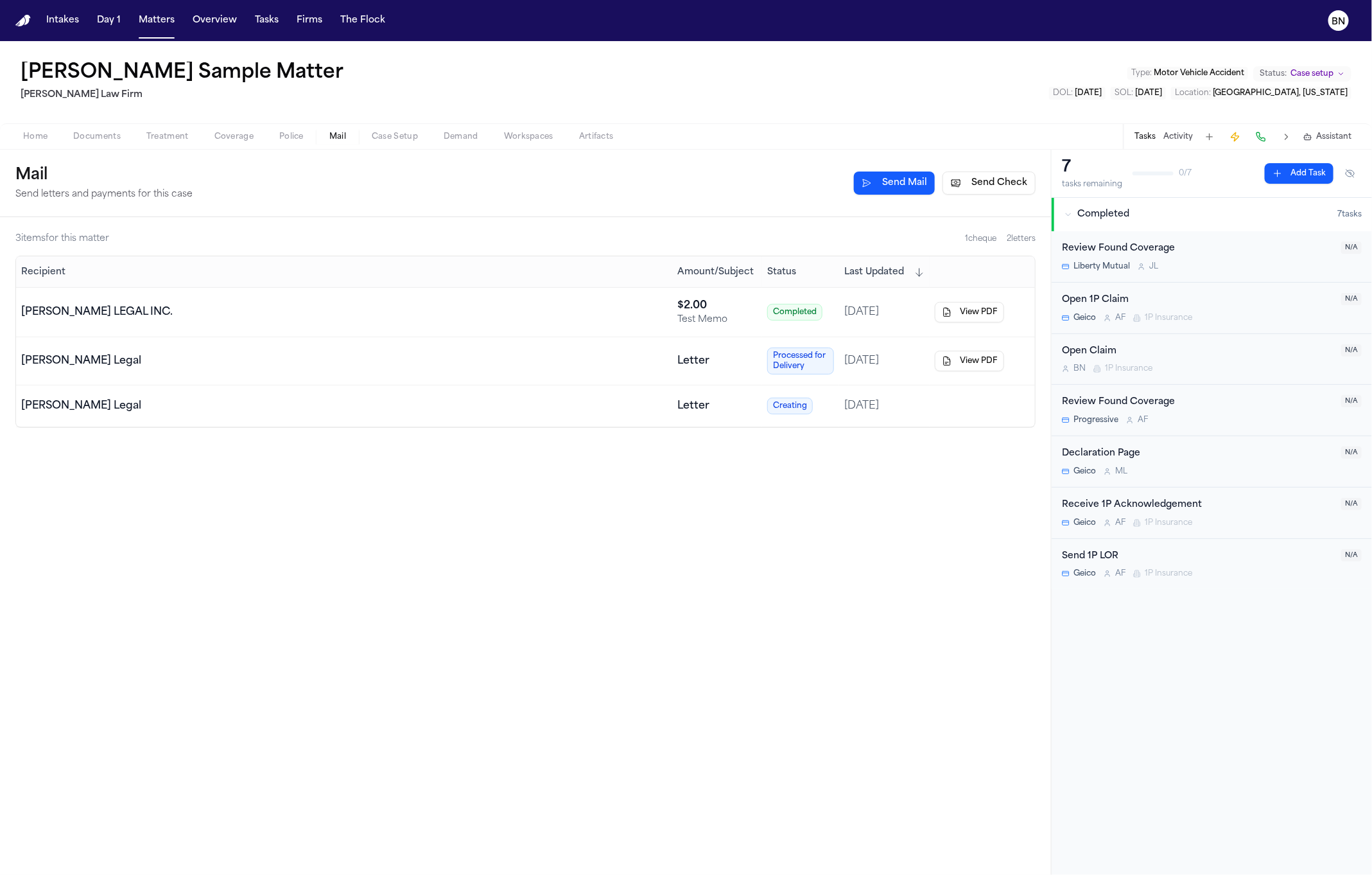
click at [495, 296] on td "[PERSON_NAME] LEGAL INC." at bounding box center [345, 313] width 657 height 50
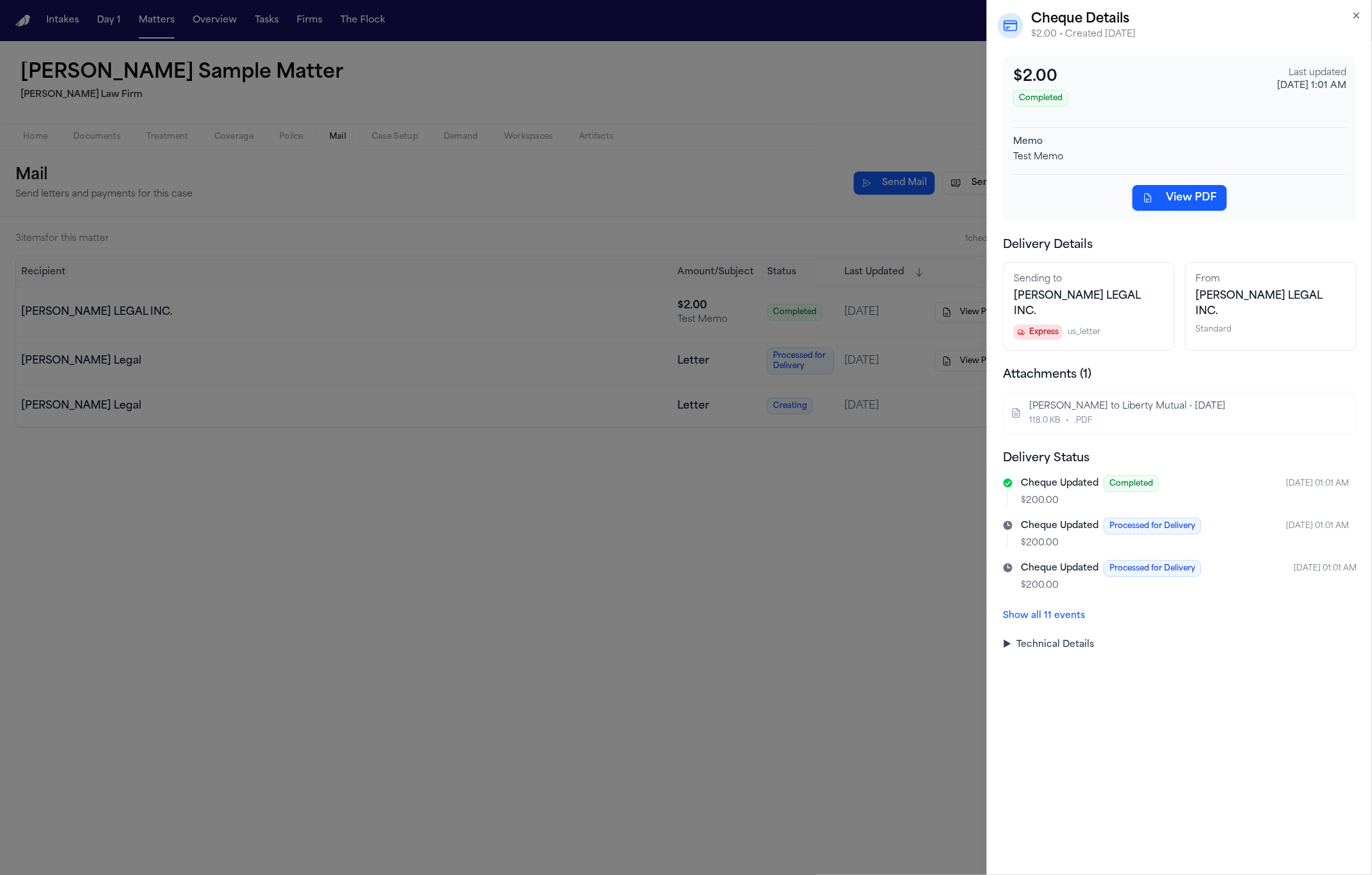
click at [1162, 195] on button "View PDF" at bounding box center [1179, 198] width 94 height 26
